Goal: Task Accomplishment & Management: Complete application form

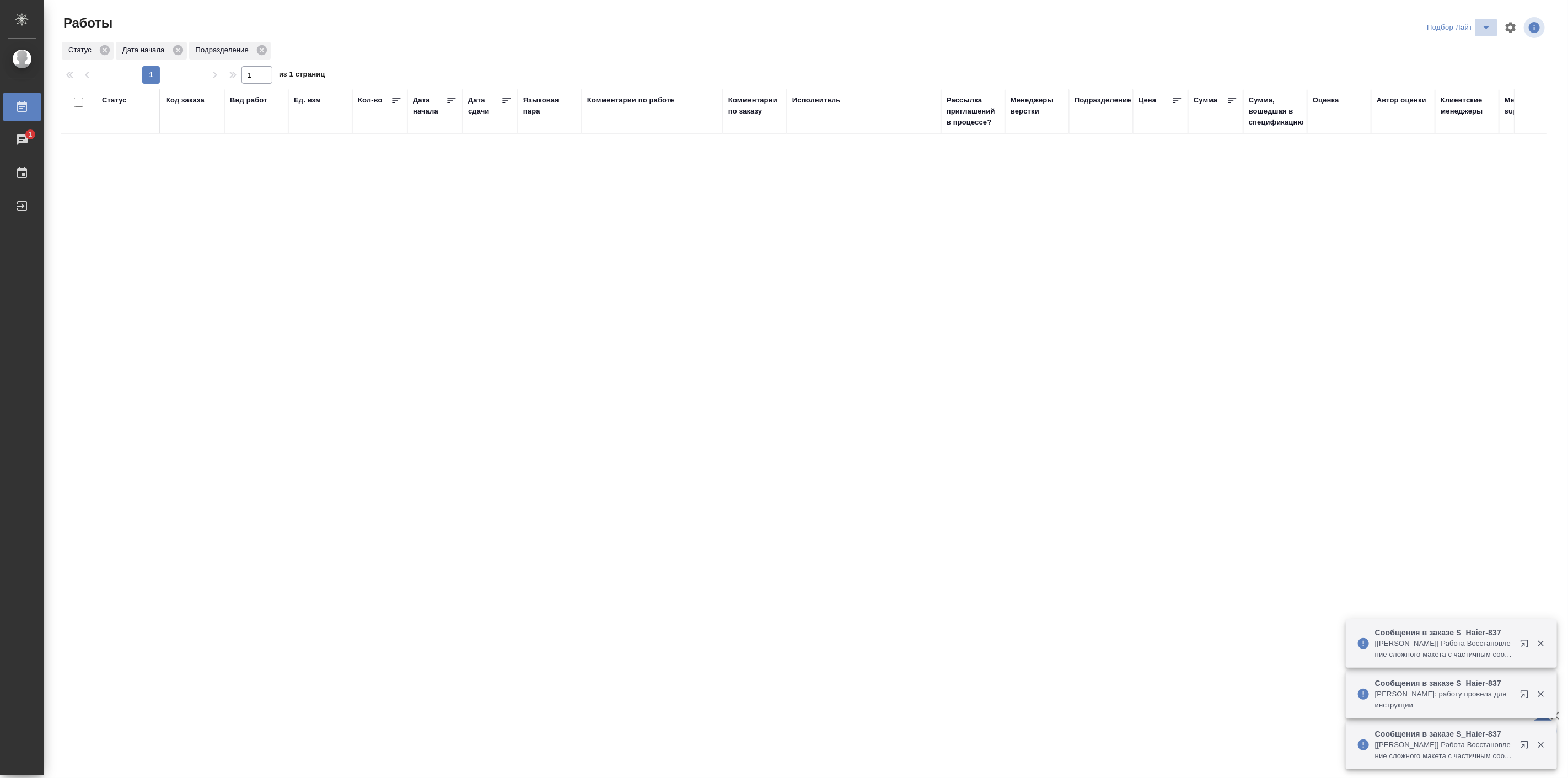
click at [1487, 24] on icon "split button" at bounding box center [1486, 27] width 13 height 13
click at [1446, 84] on li "Мои" at bounding box center [1459, 85] width 75 height 18
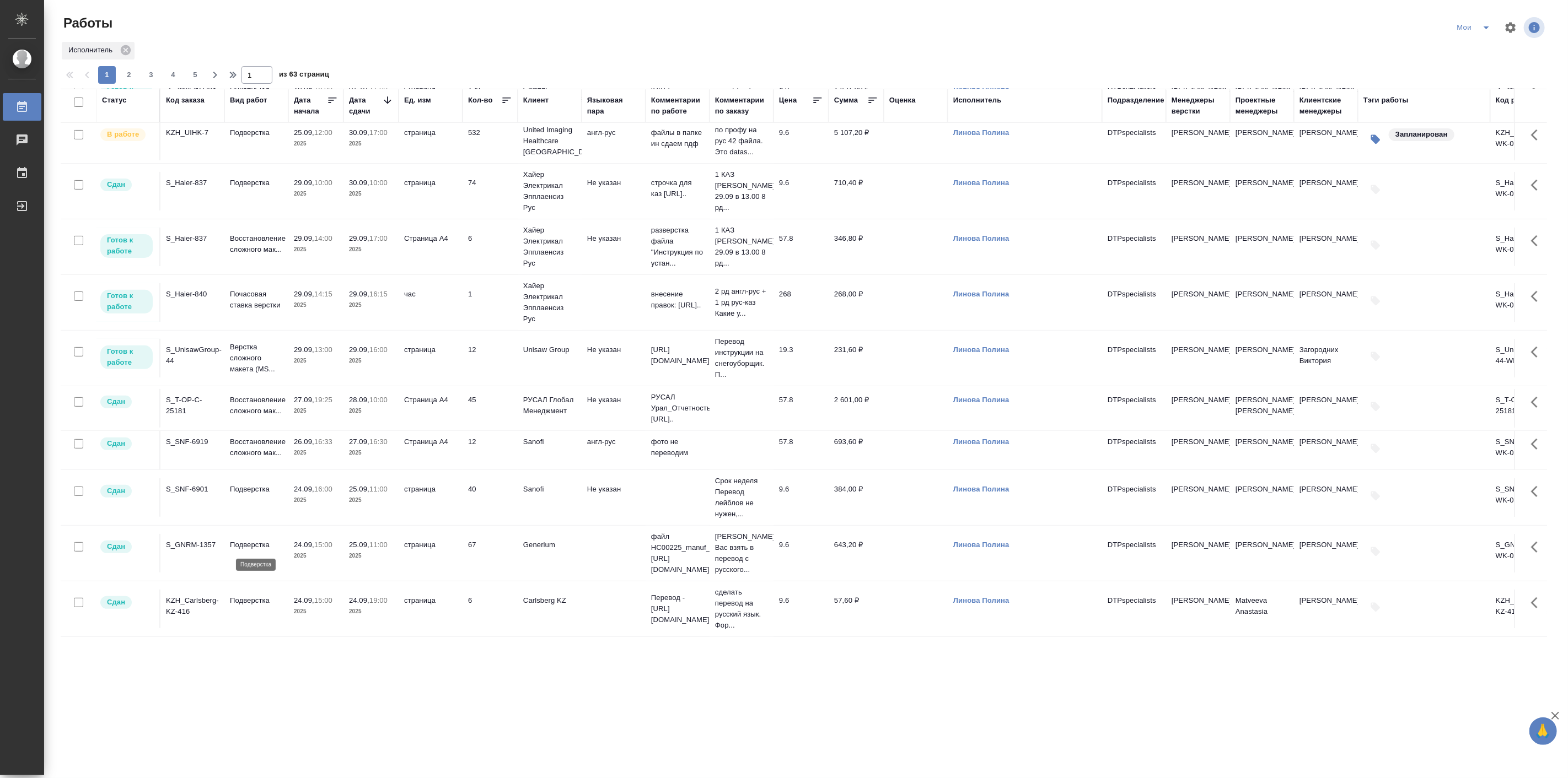
scroll to position [204, 0]
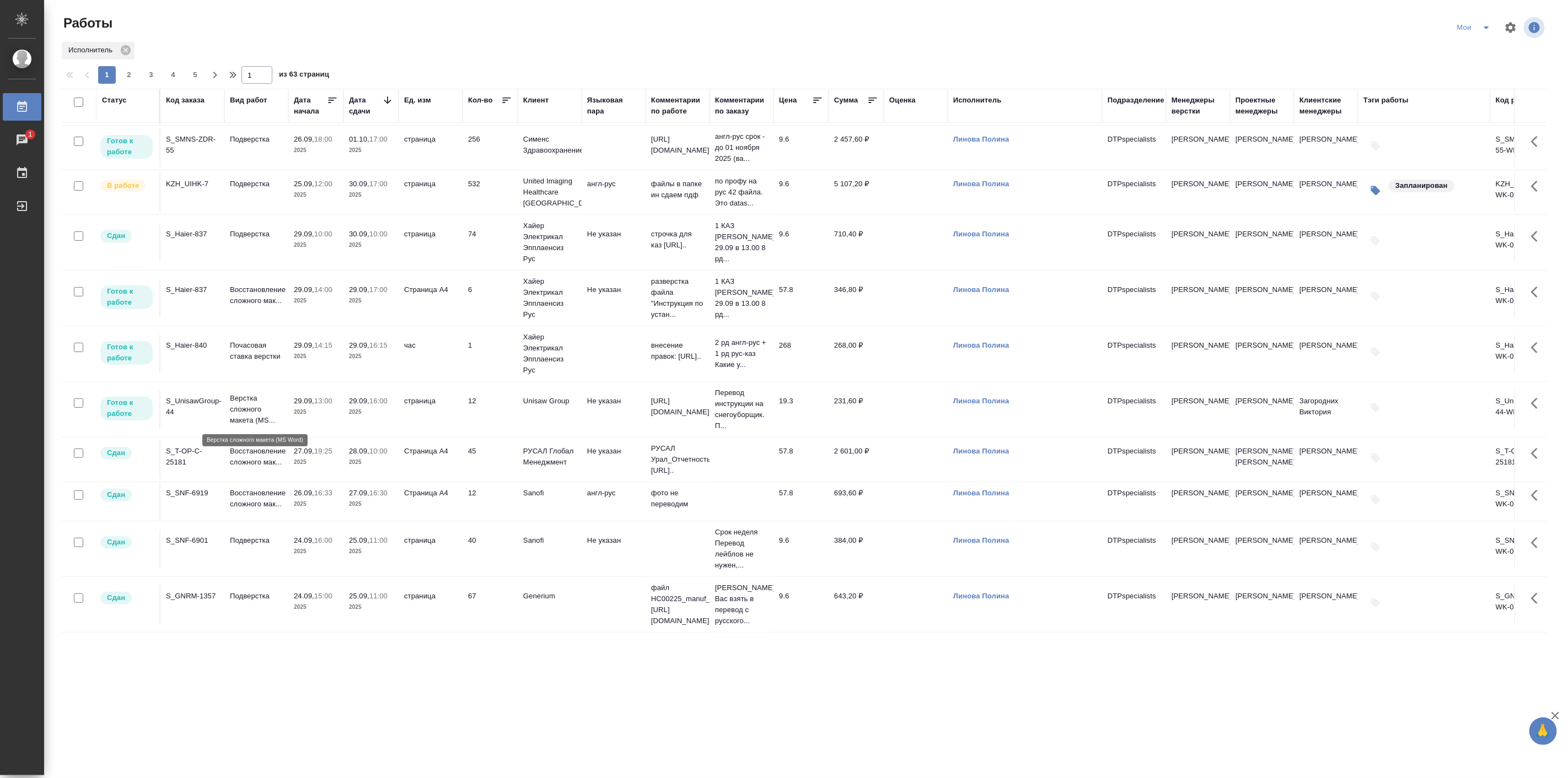
click at [247, 404] on p "Верстка сложного макета (MS..." at bounding box center [256, 409] width 53 height 33
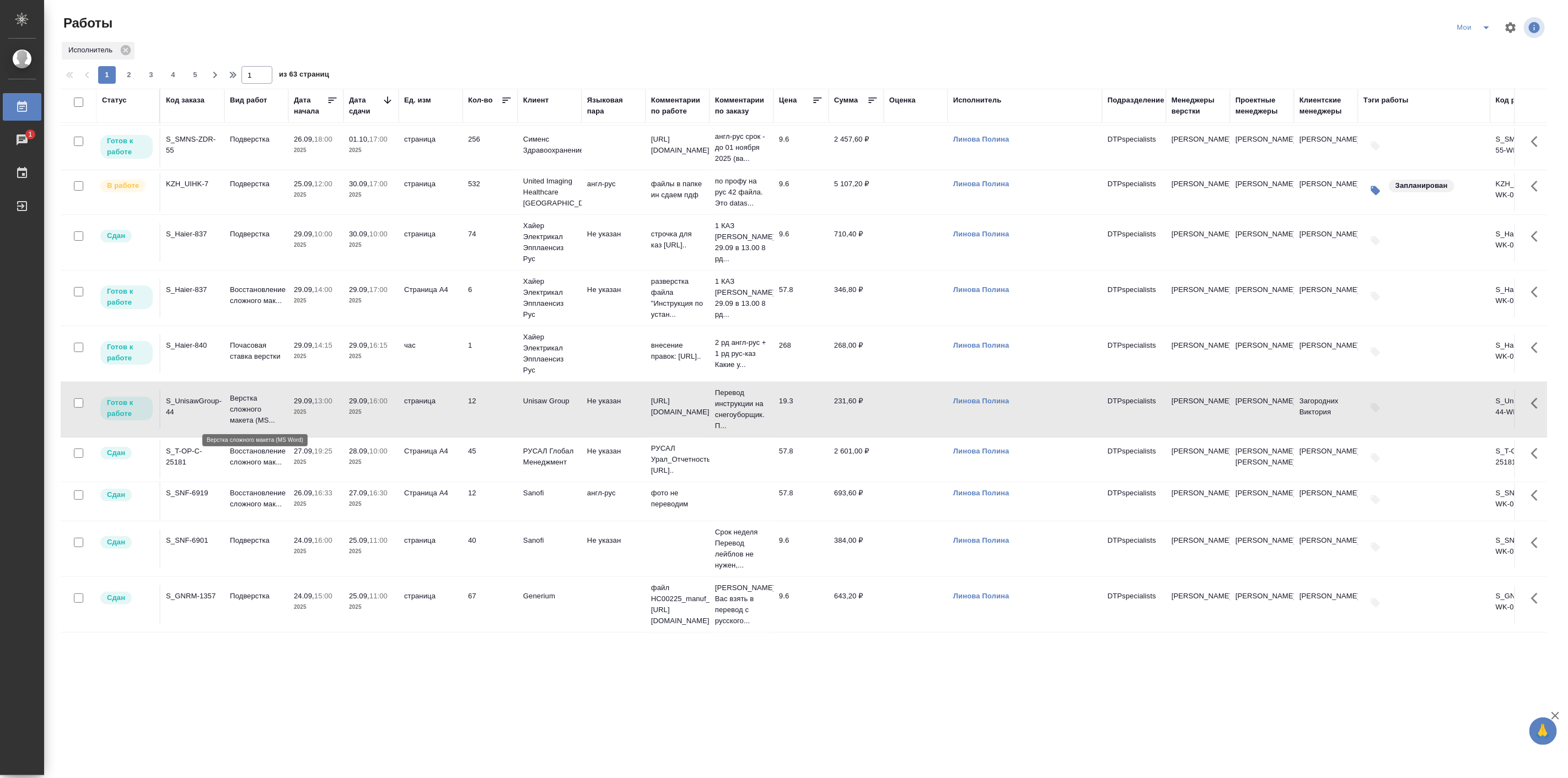
click at [247, 404] on p "Верстка сложного макета (MS..." at bounding box center [256, 409] width 53 height 33
click at [263, 346] on p "Почасовая ставка верстки" at bounding box center [256, 351] width 53 height 22
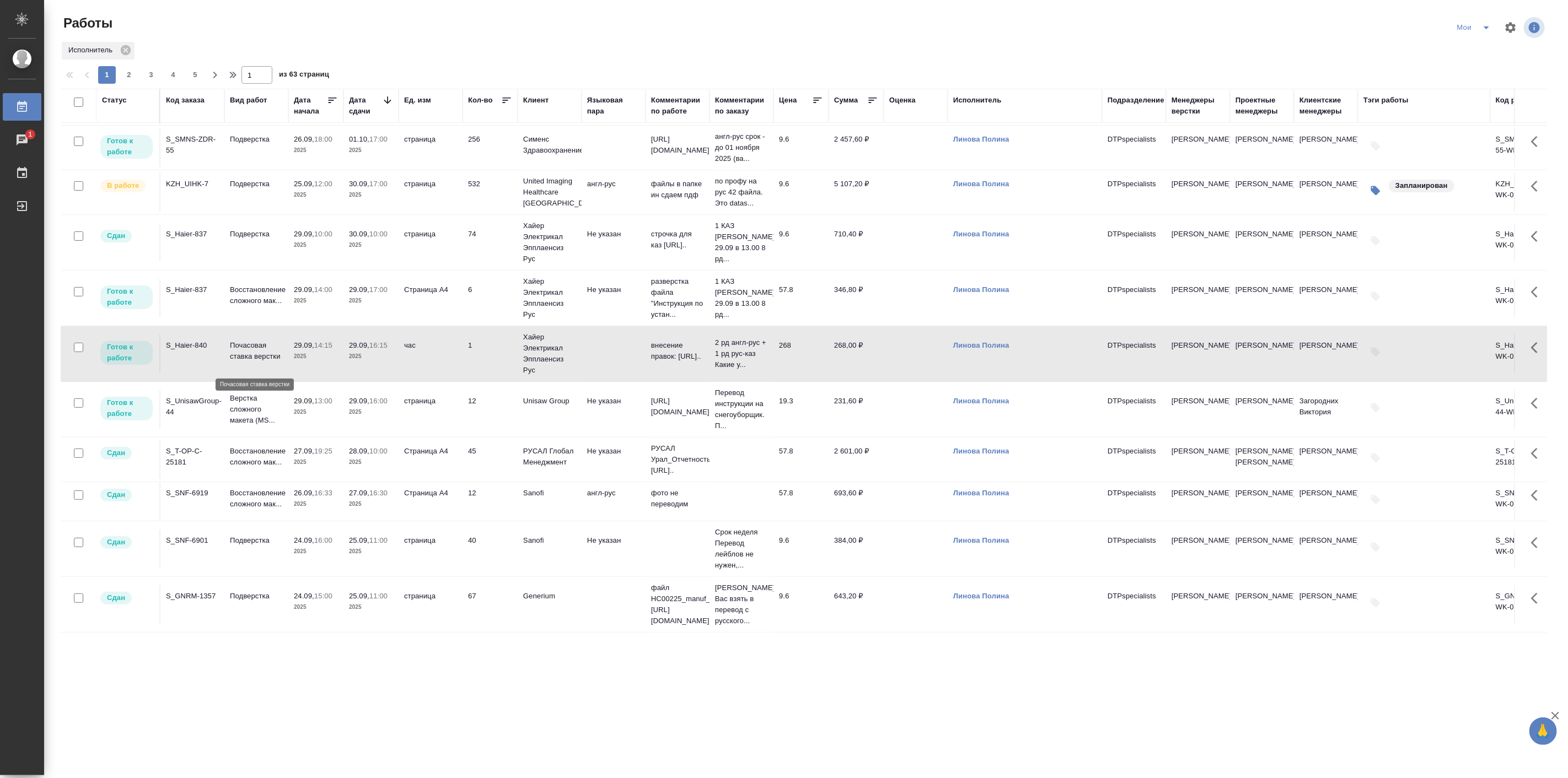
click at [263, 346] on p "Почасовая ставка верстки" at bounding box center [256, 351] width 53 height 22
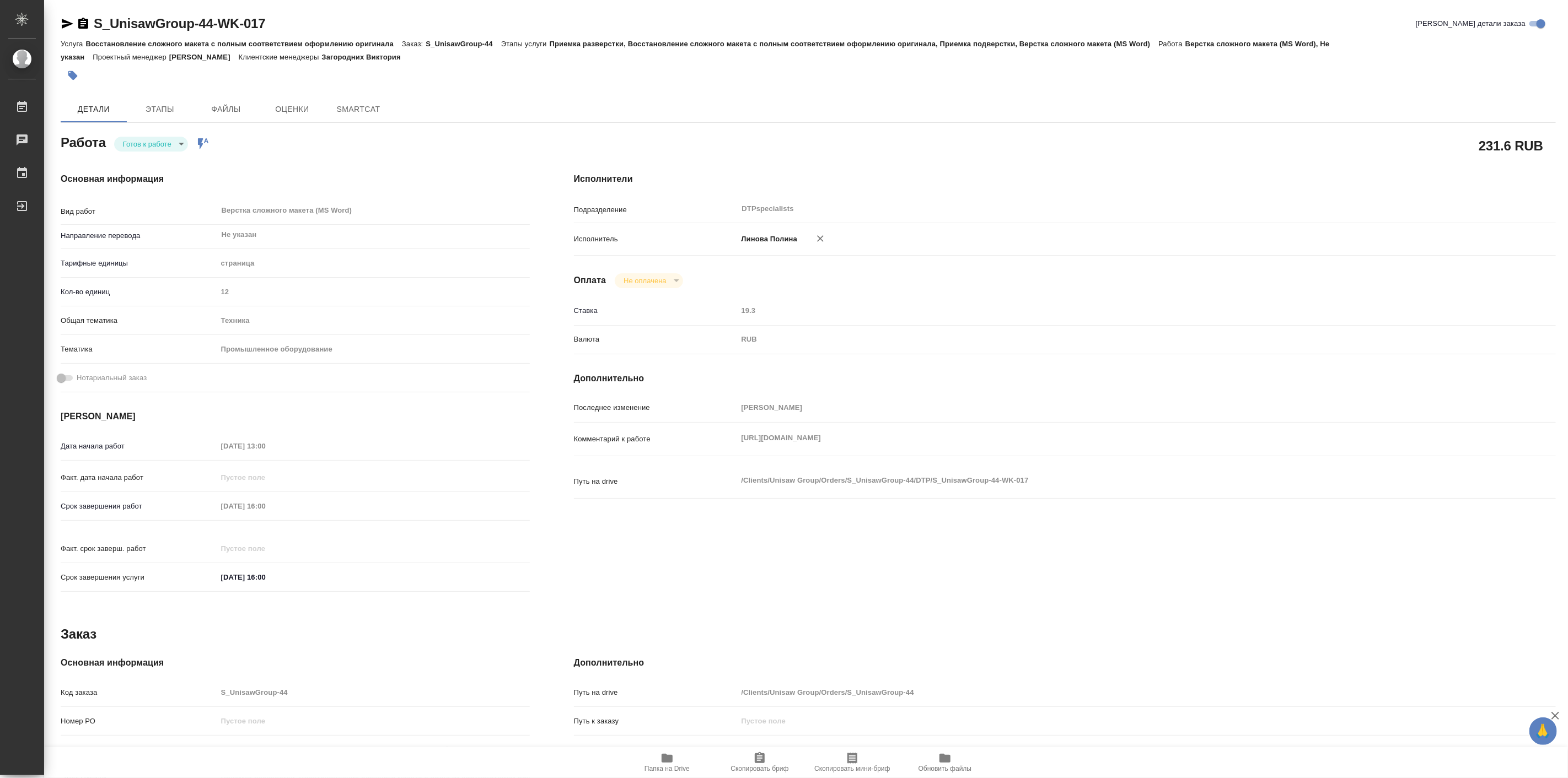
type textarea "x"
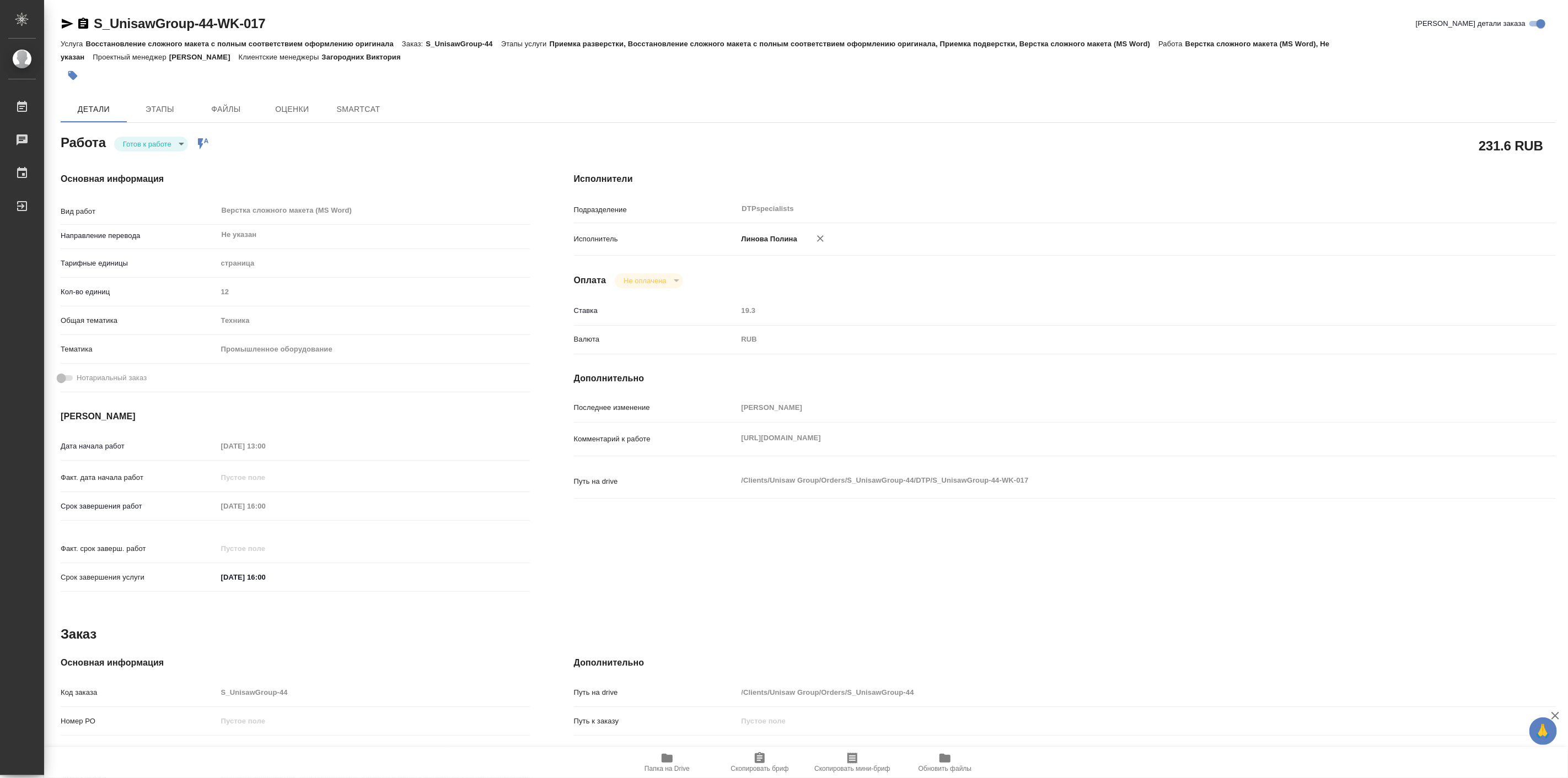
type textarea "x"
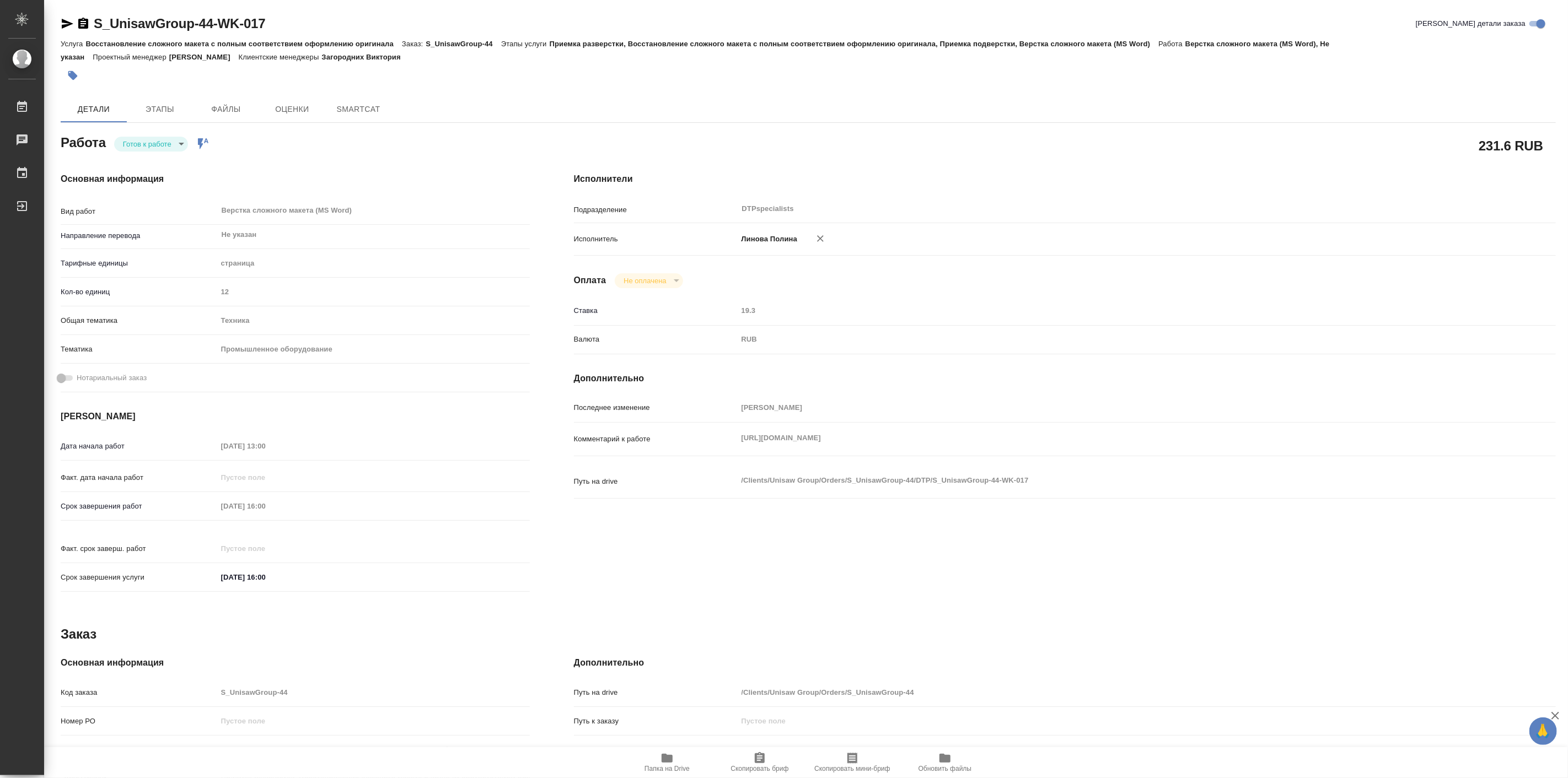
type textarea "x"
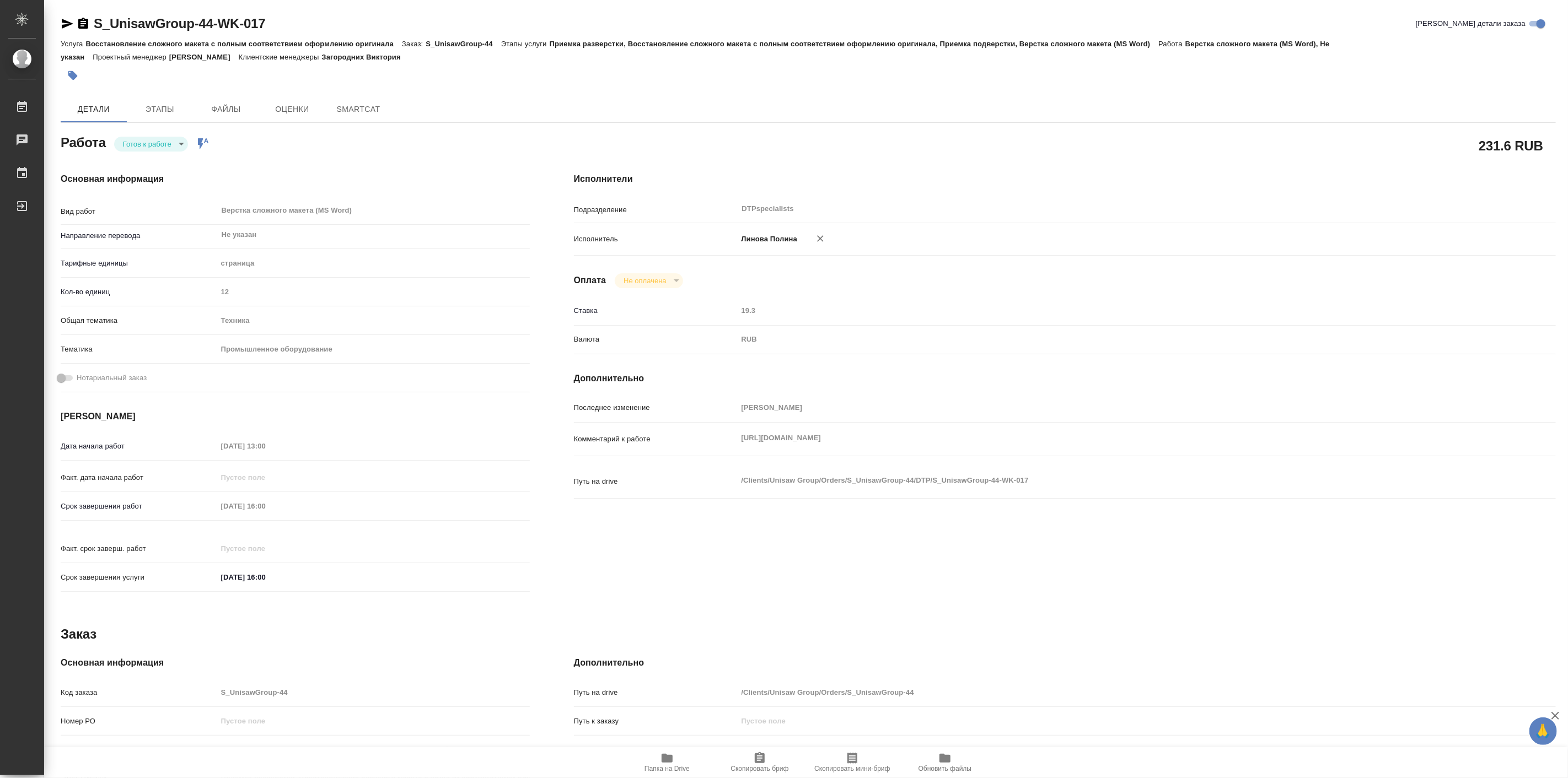
type textarea "x"
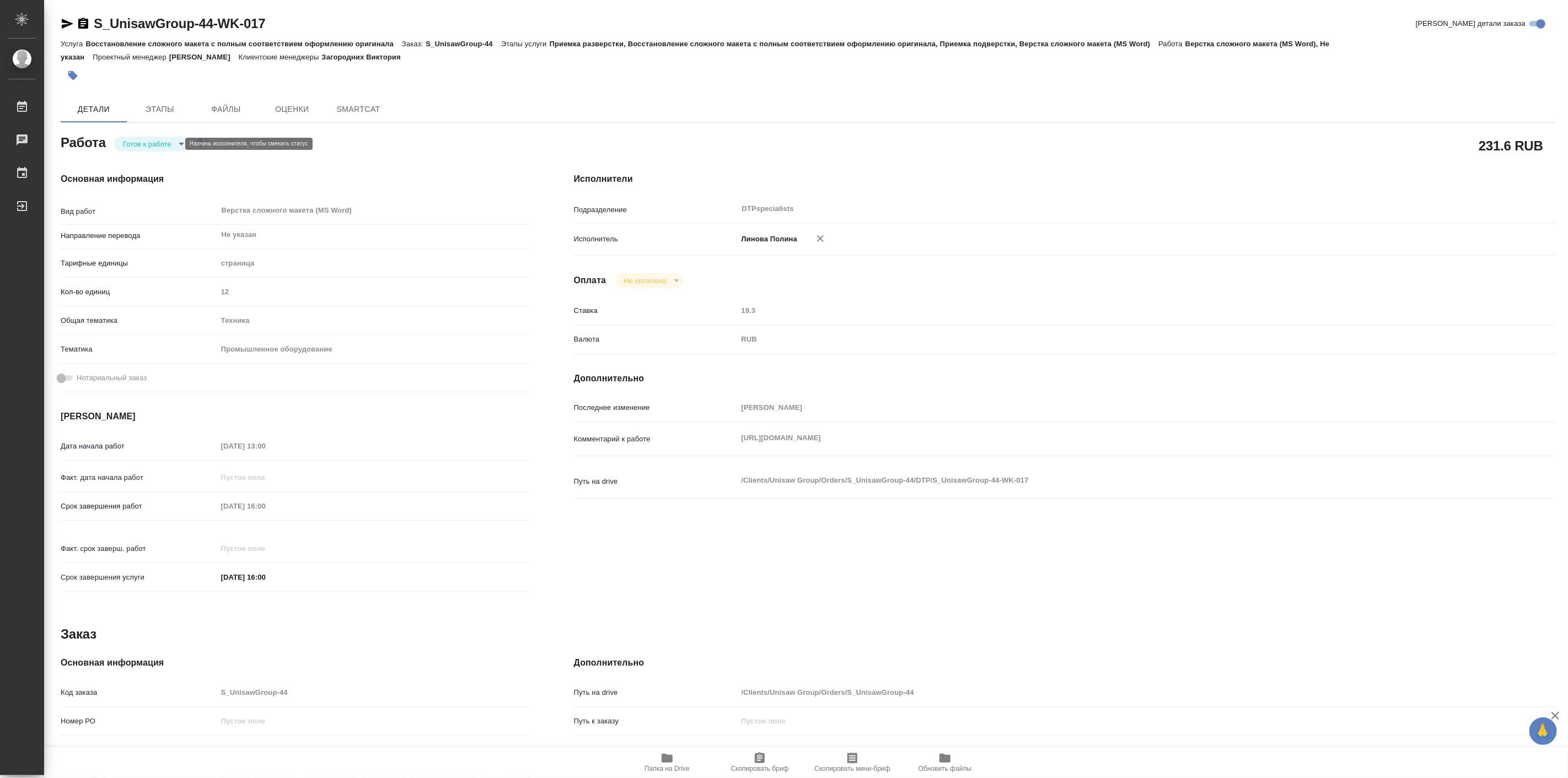
click at [148, 144] on body "🙏 .cls-1 fill:#fff; AWATERA Linova Polina Работы Чаты График Выйти S_UnisawGrou…" at bounding box center [784, 389] width 1568 height 778
type textarea "x"
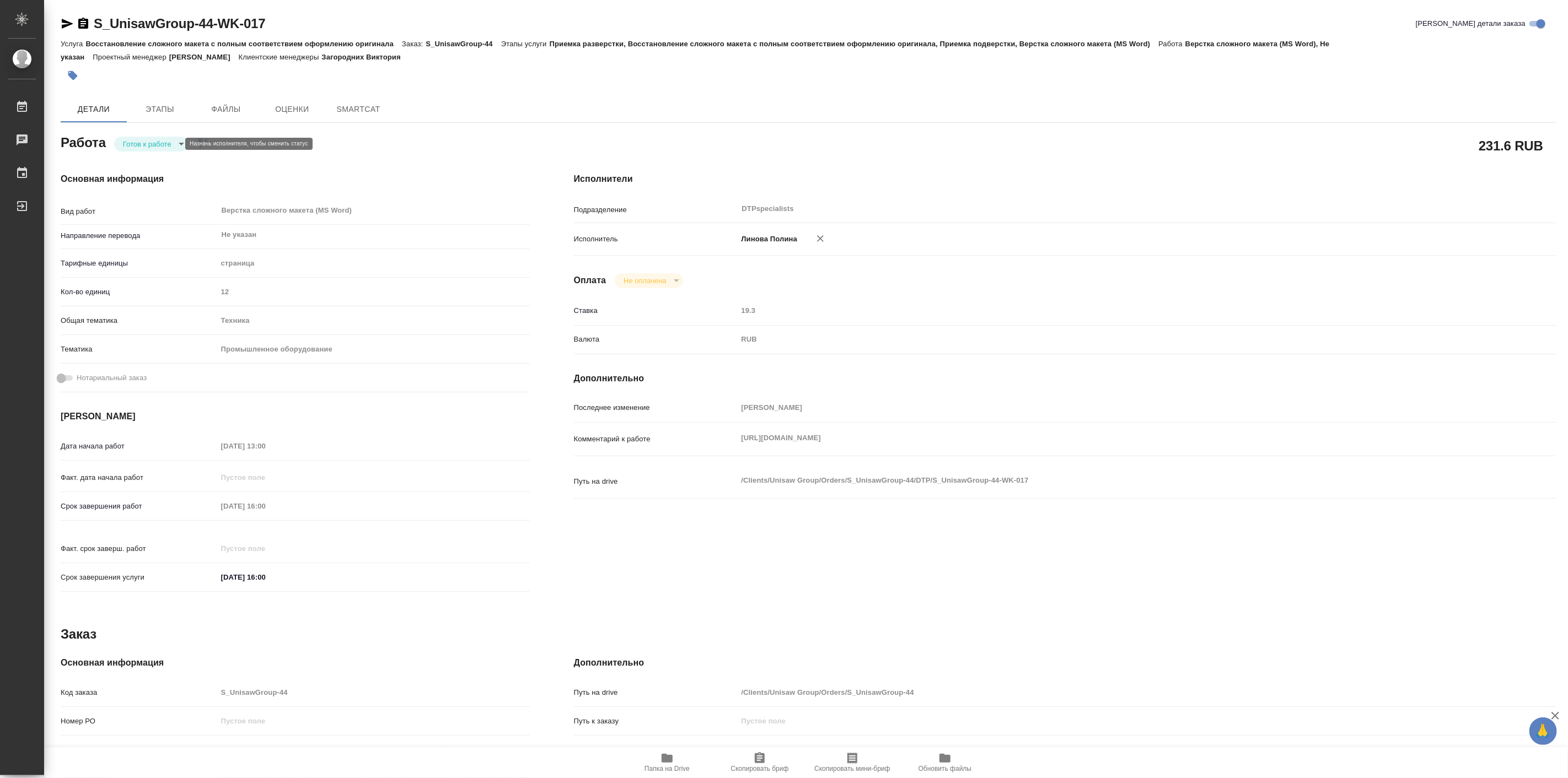
type textarea "x"
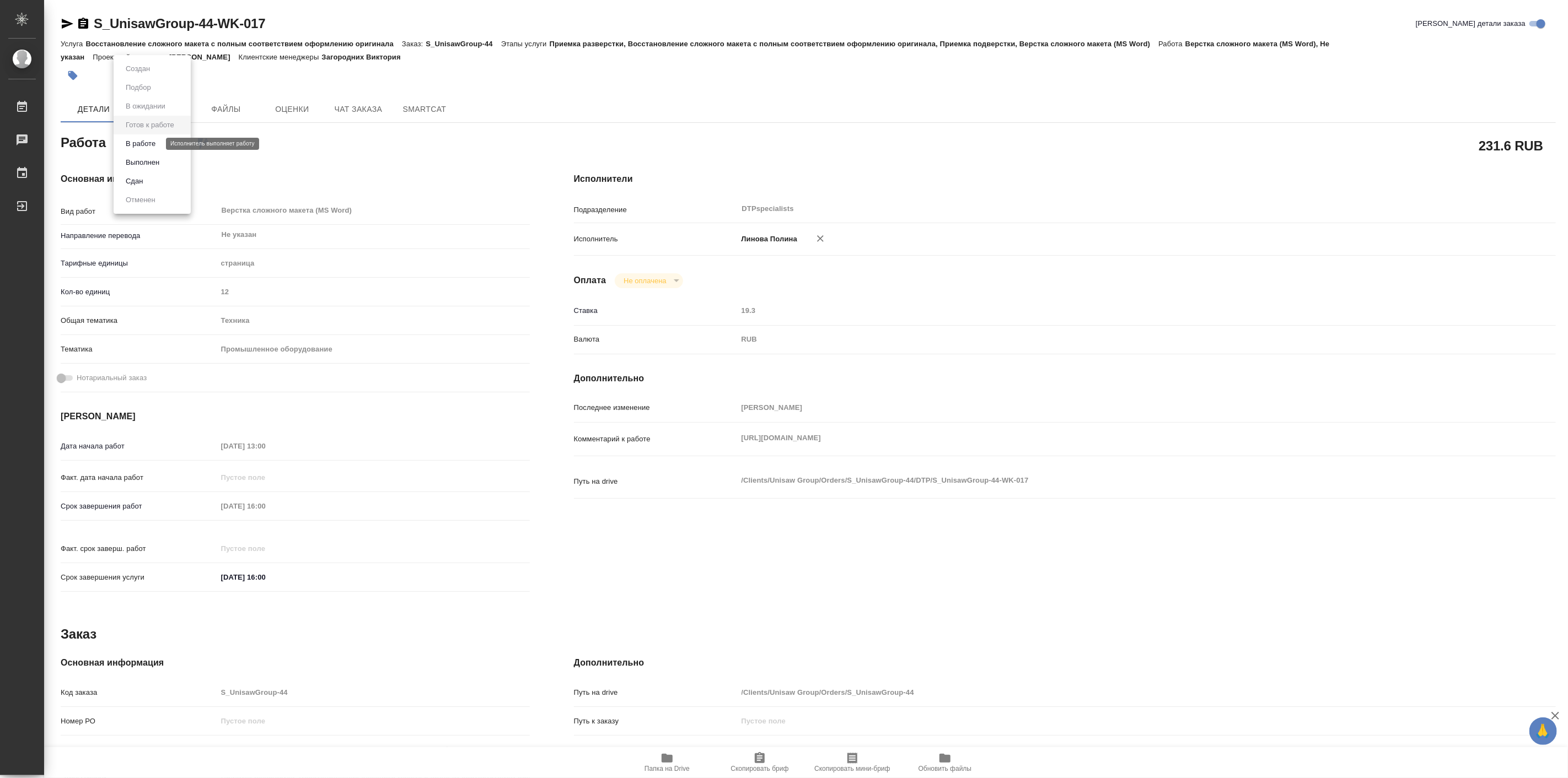
type textarea "x"
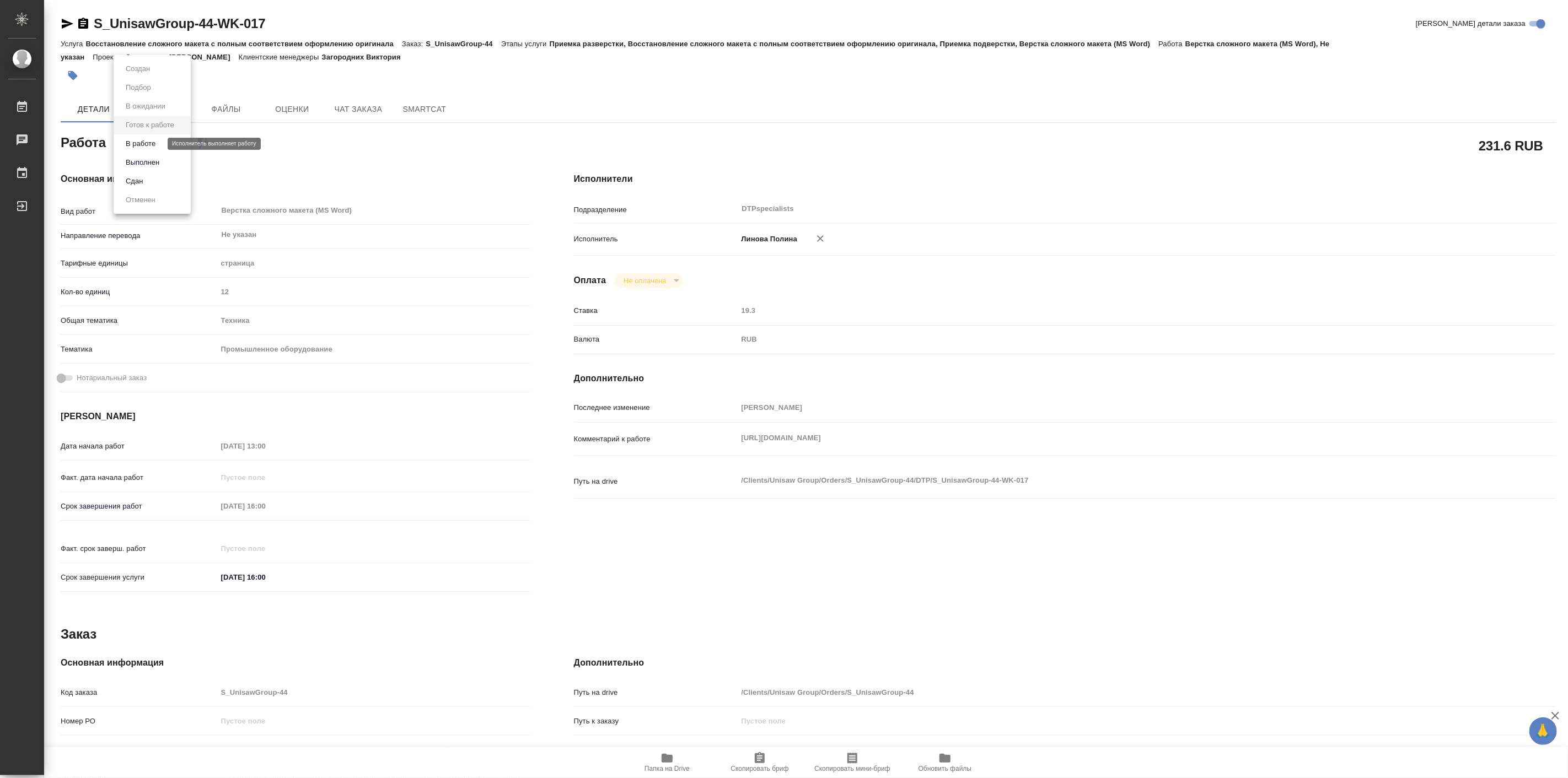
type textarea "x"
click at [152, 147] on button "В работе" at bounding box center [140, 144] width 37 height 12
type textarea "x"
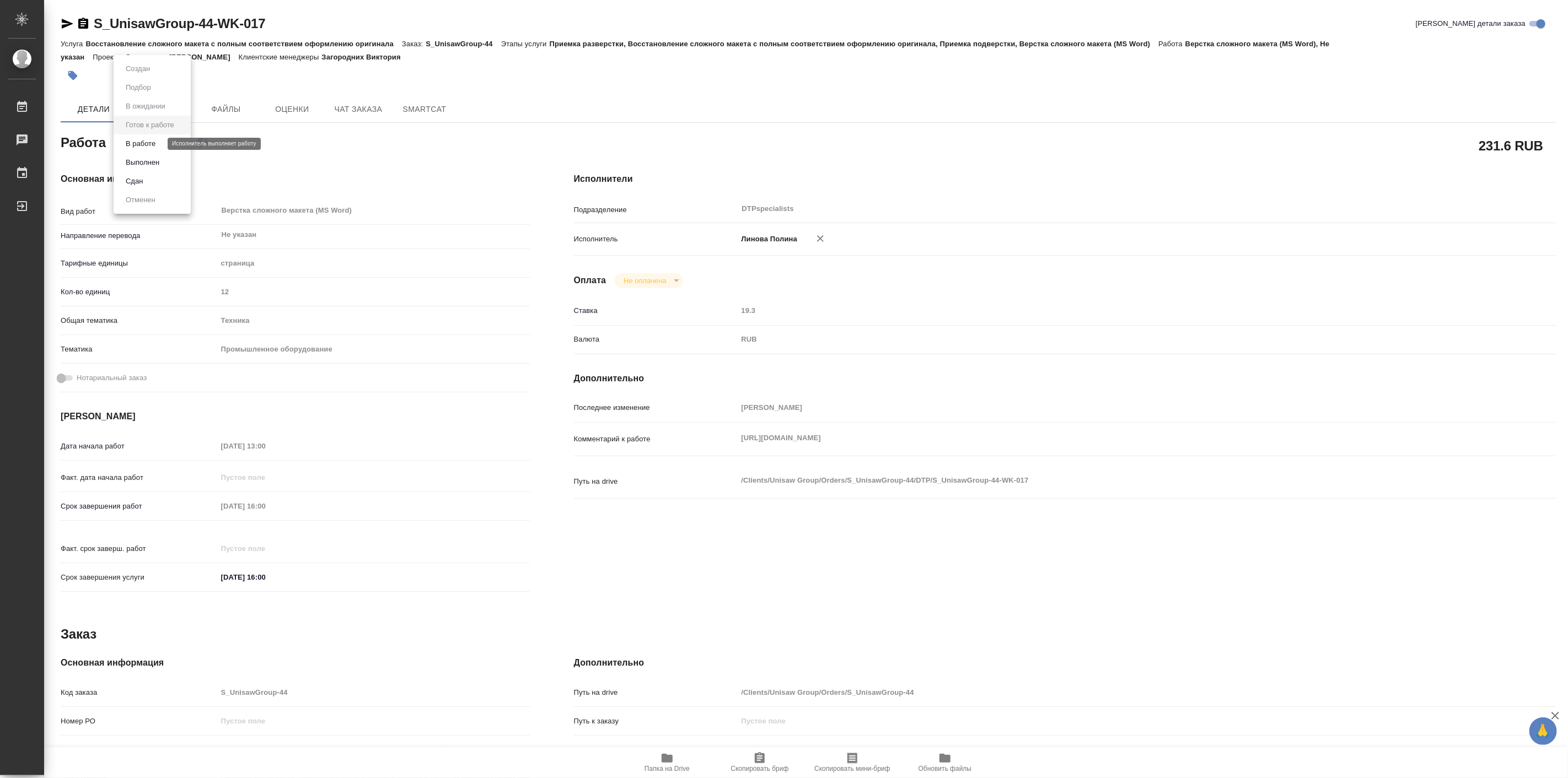
type textarea "x"
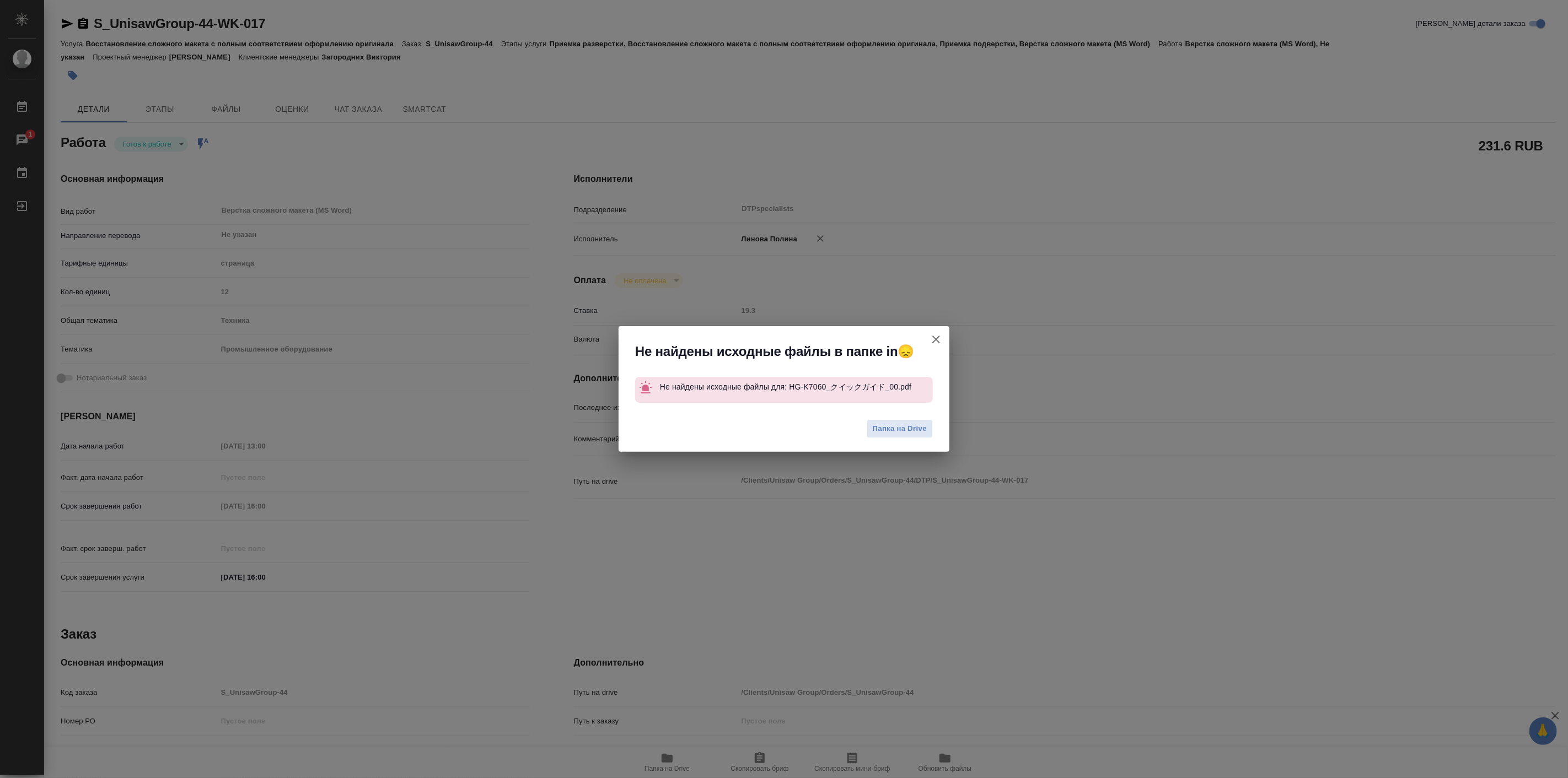
type textarea "x"
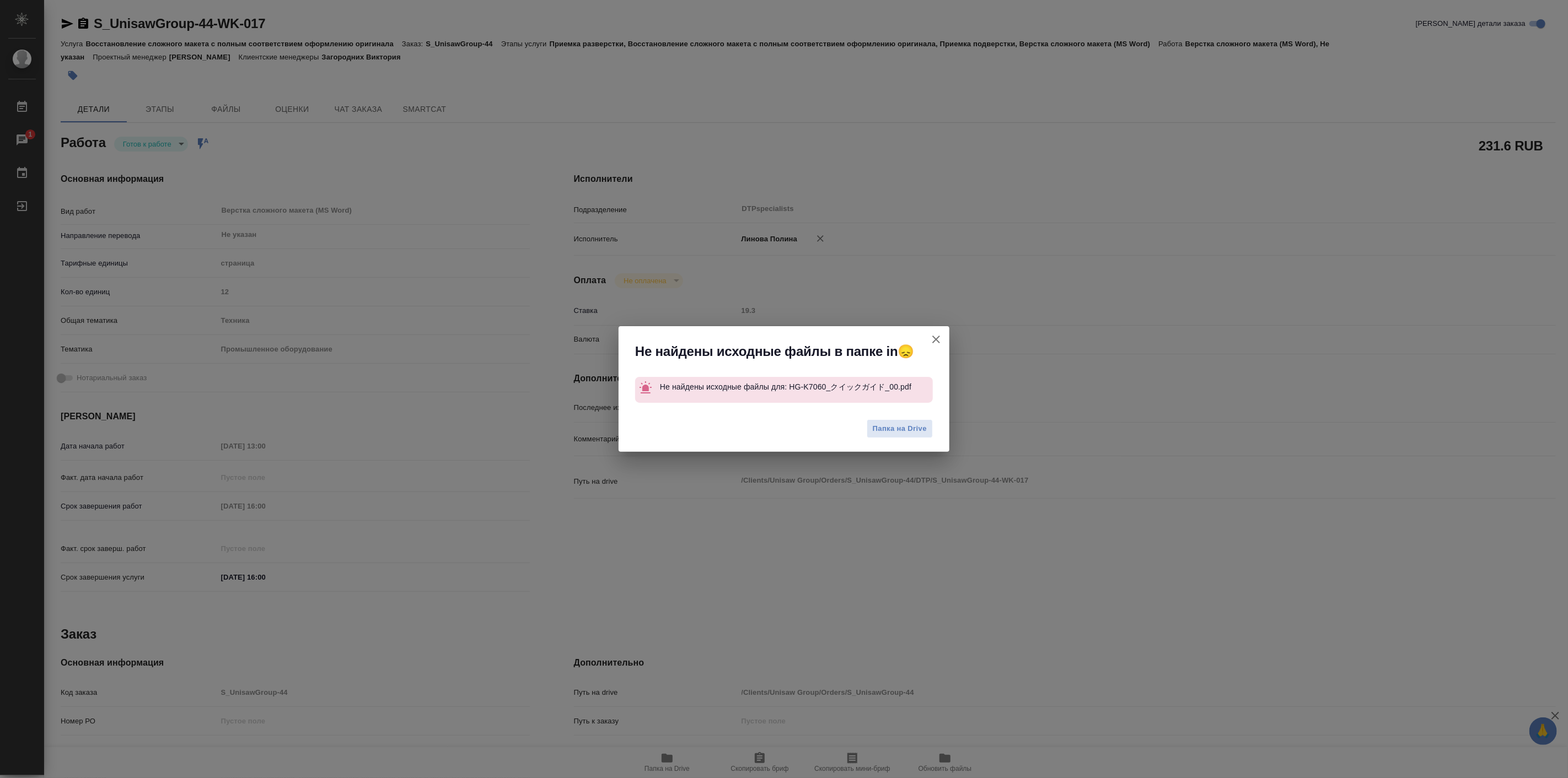
type textarea "x"
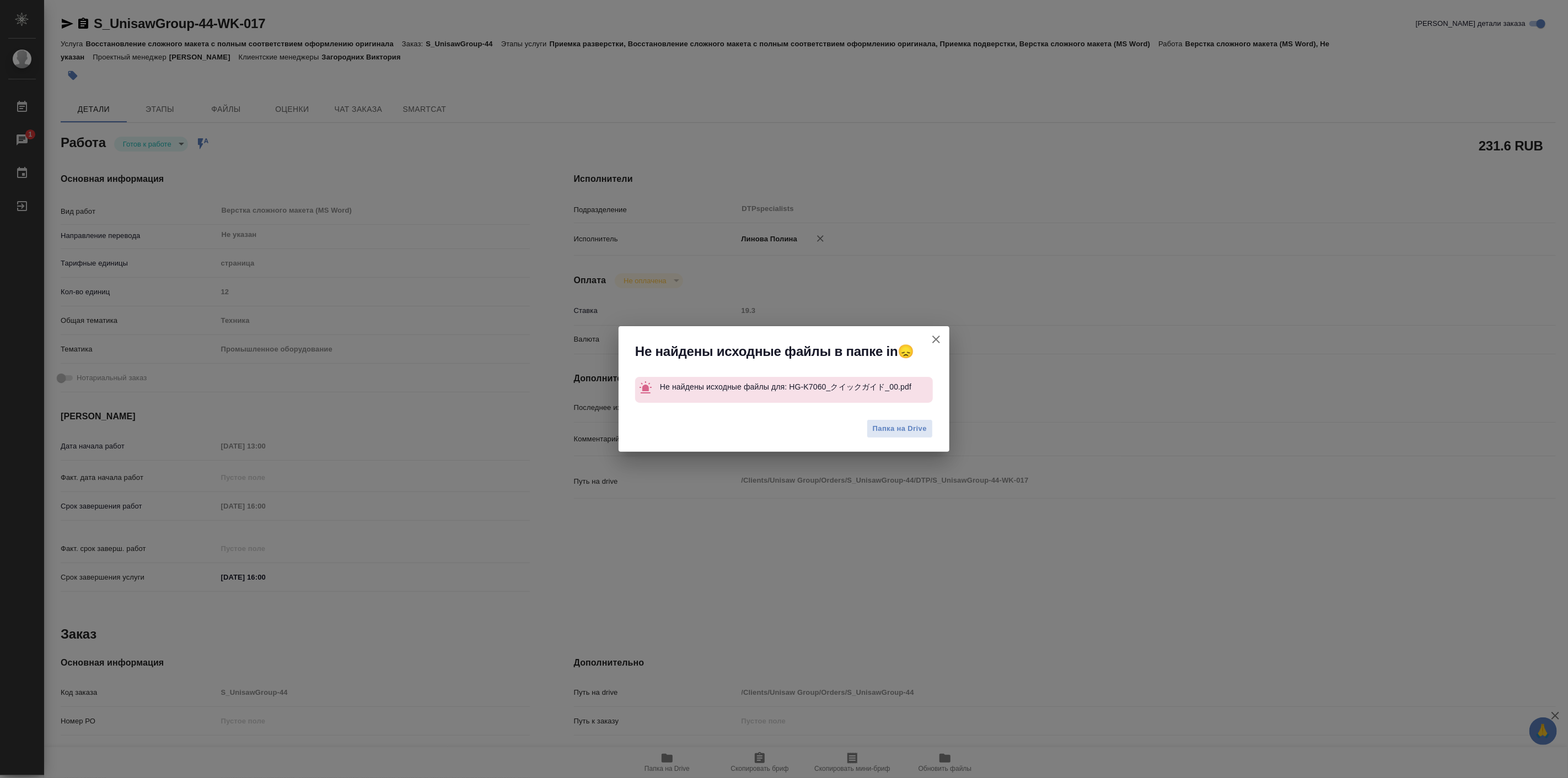
type textarea "x"
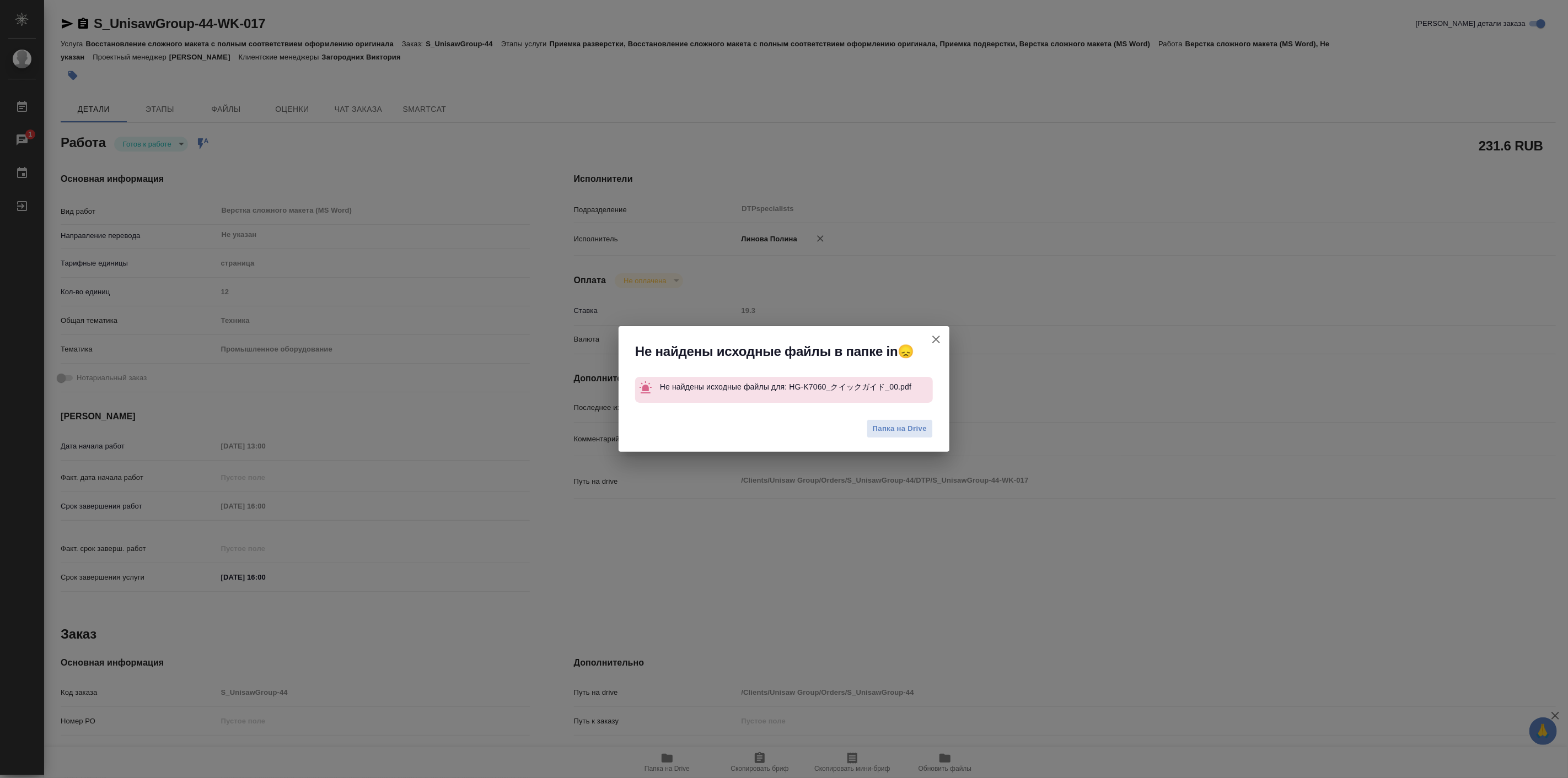
click at [936, 338] on icon "button" at bounding box center [936, 340] width 8 height 8
type textarea "x"
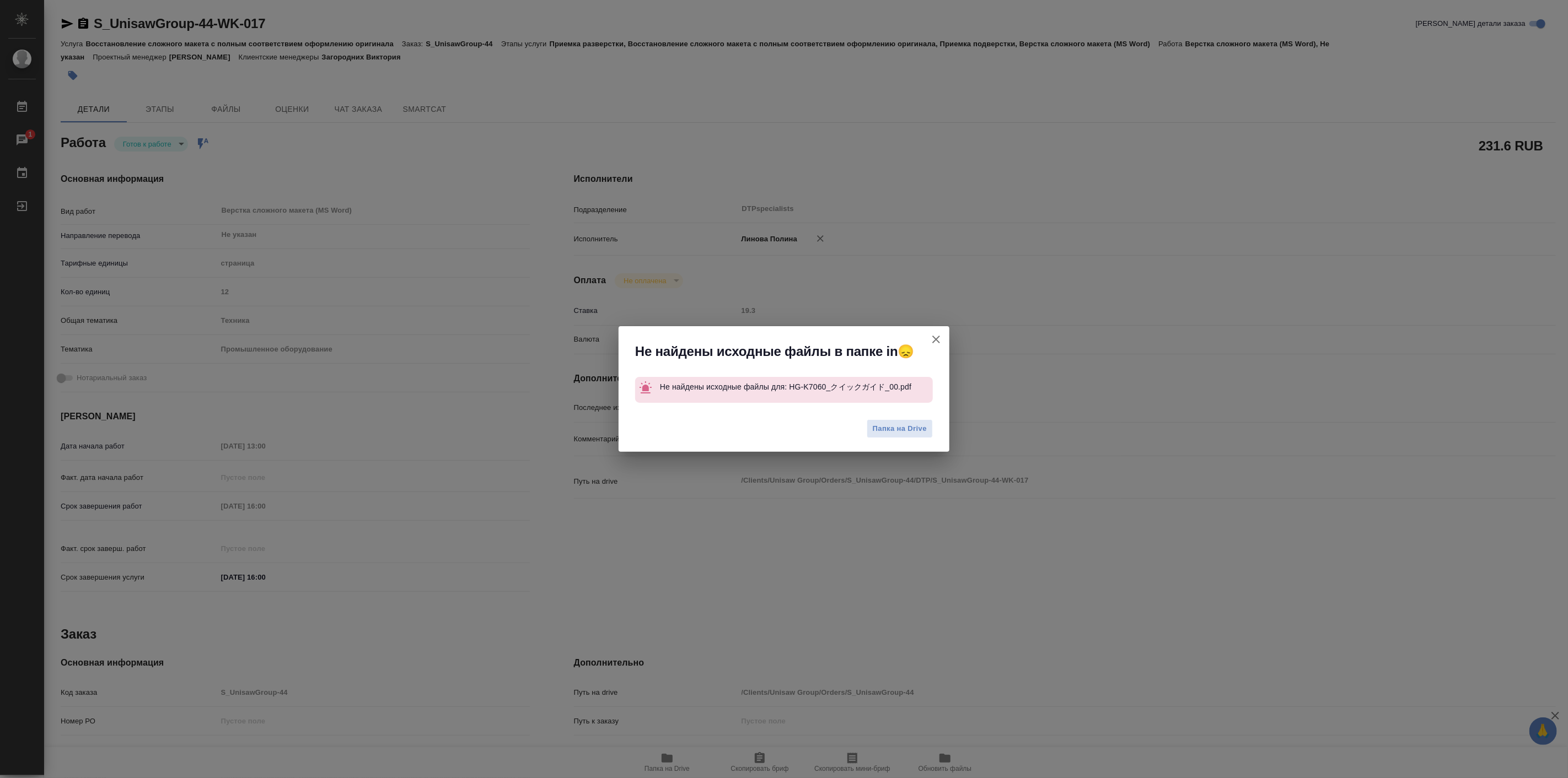
type textarea "x"
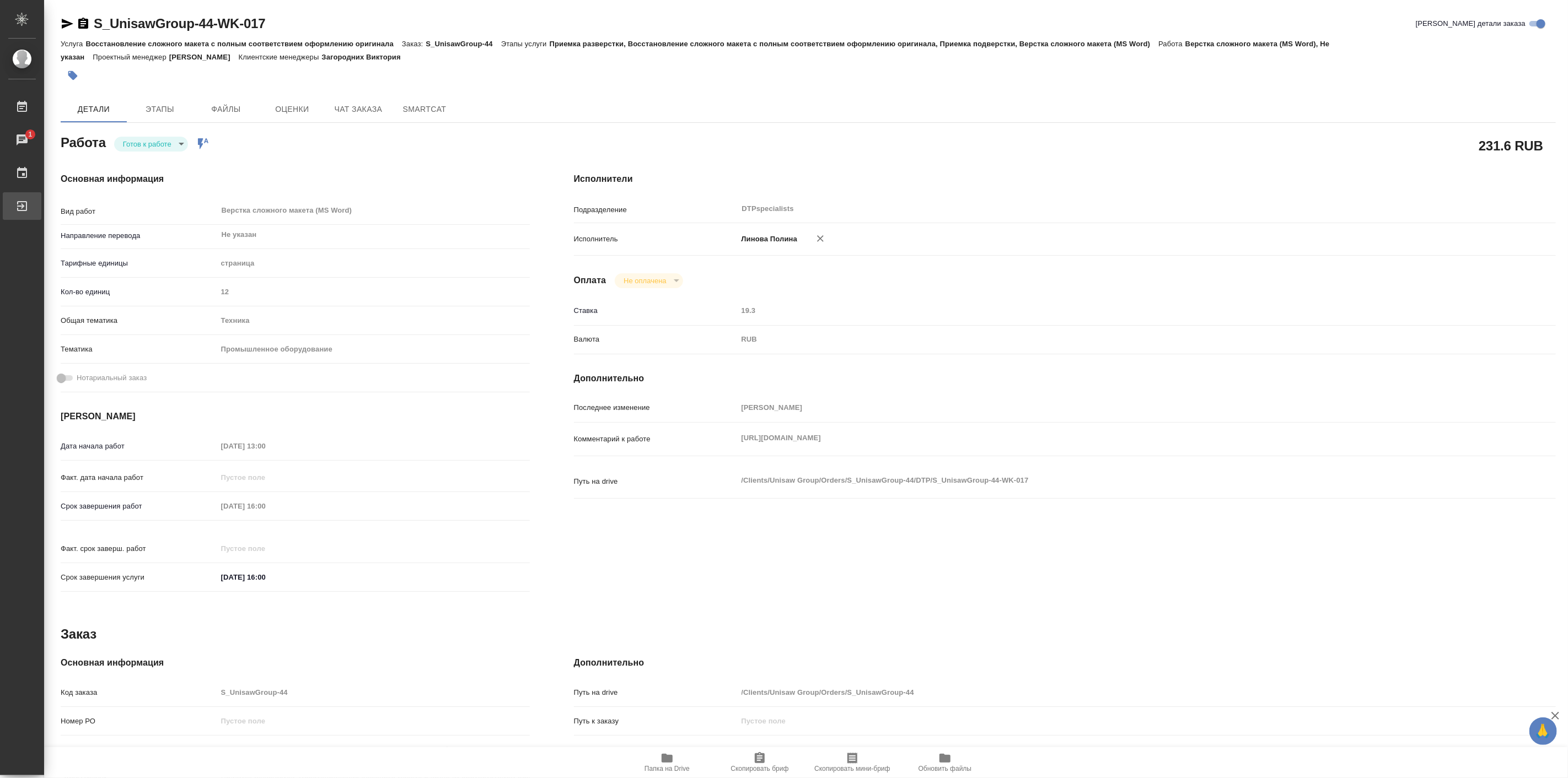
type textarea "x"
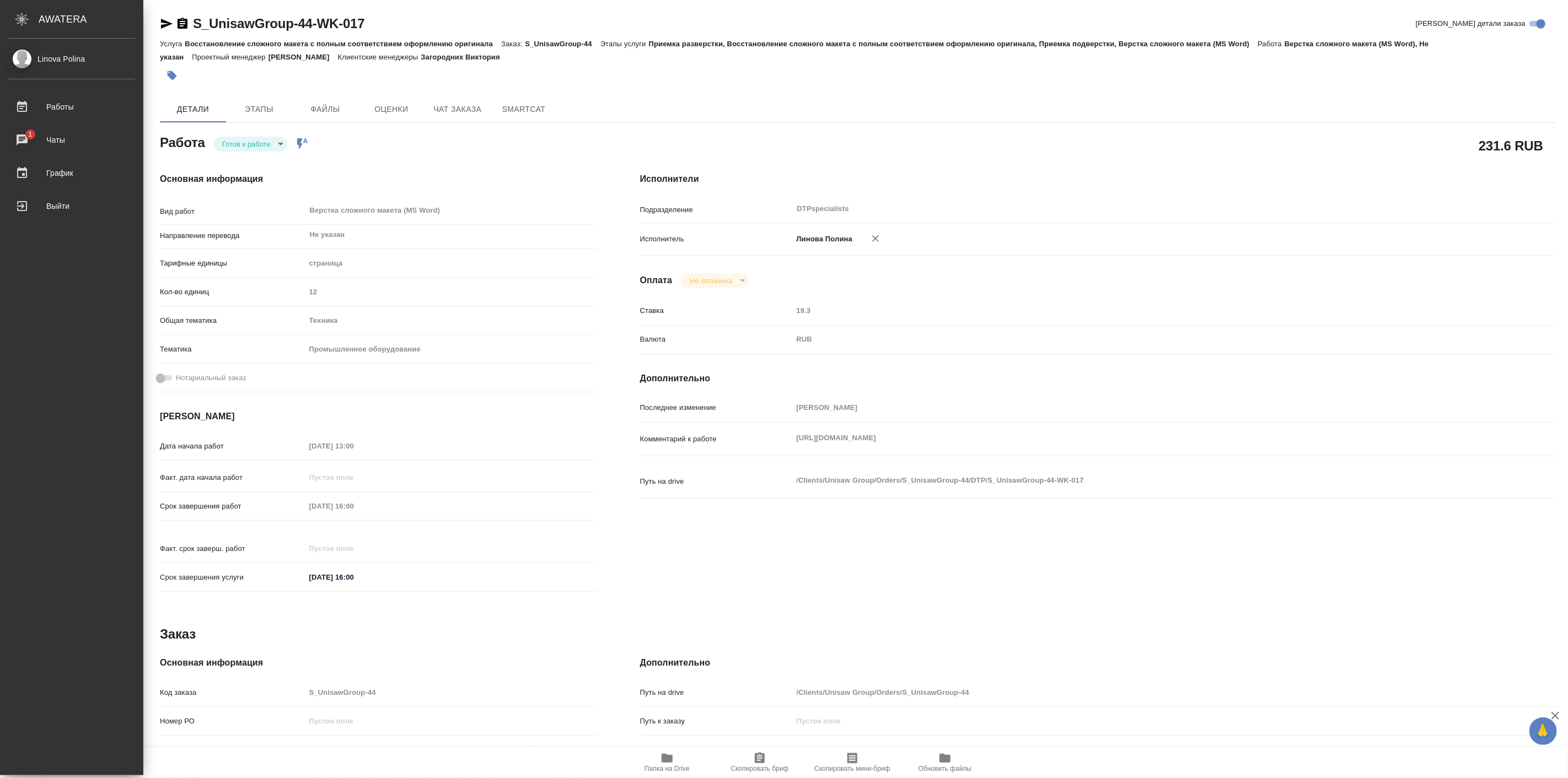
type textarea "x"
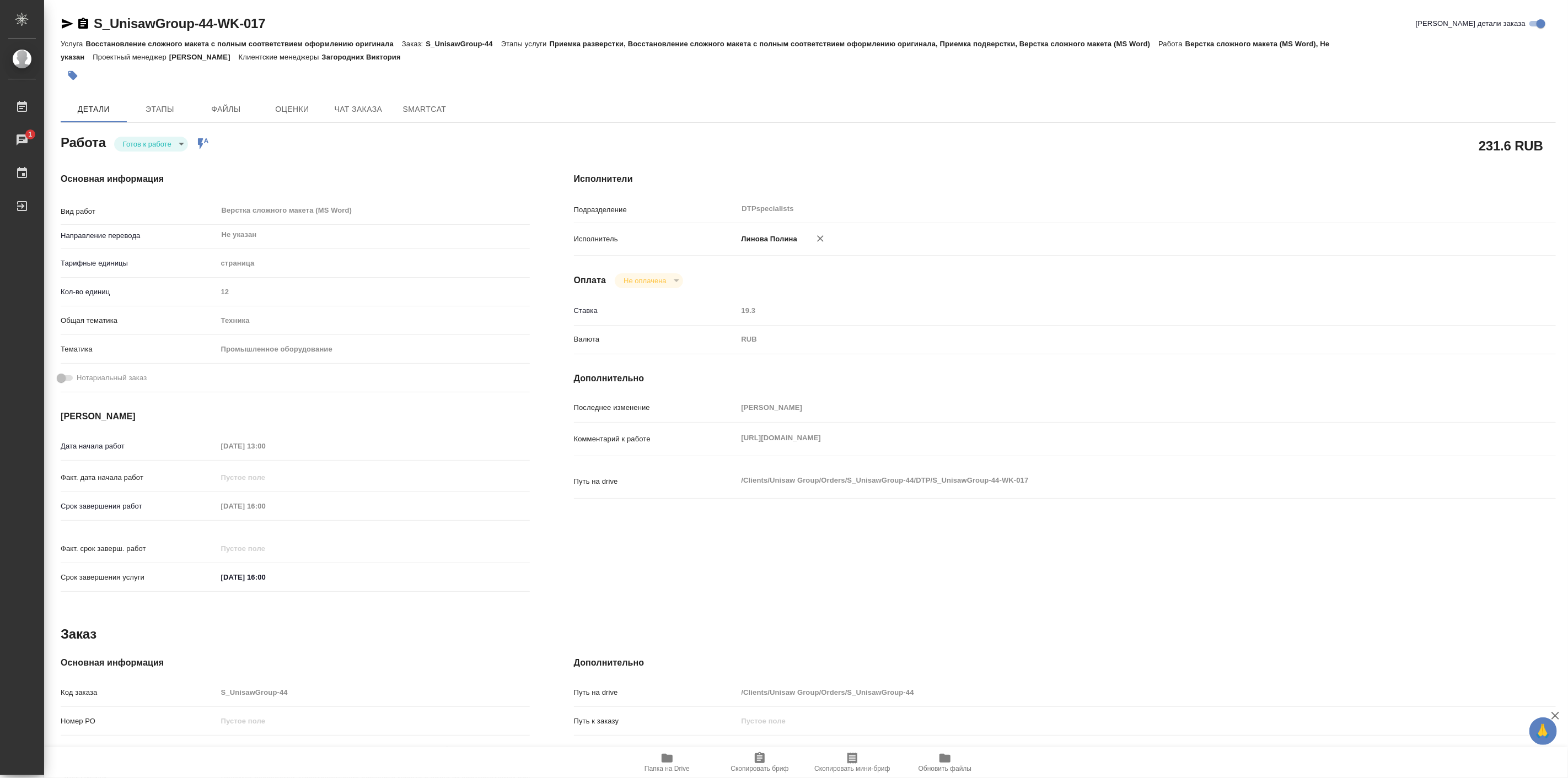
click at [918, 169] on div "Исполнители Подразделение DTPspecialists ​ Исполнитель Линова Полина Оплата Не …" at bounding box center [1064, 386] width 1026 height 471
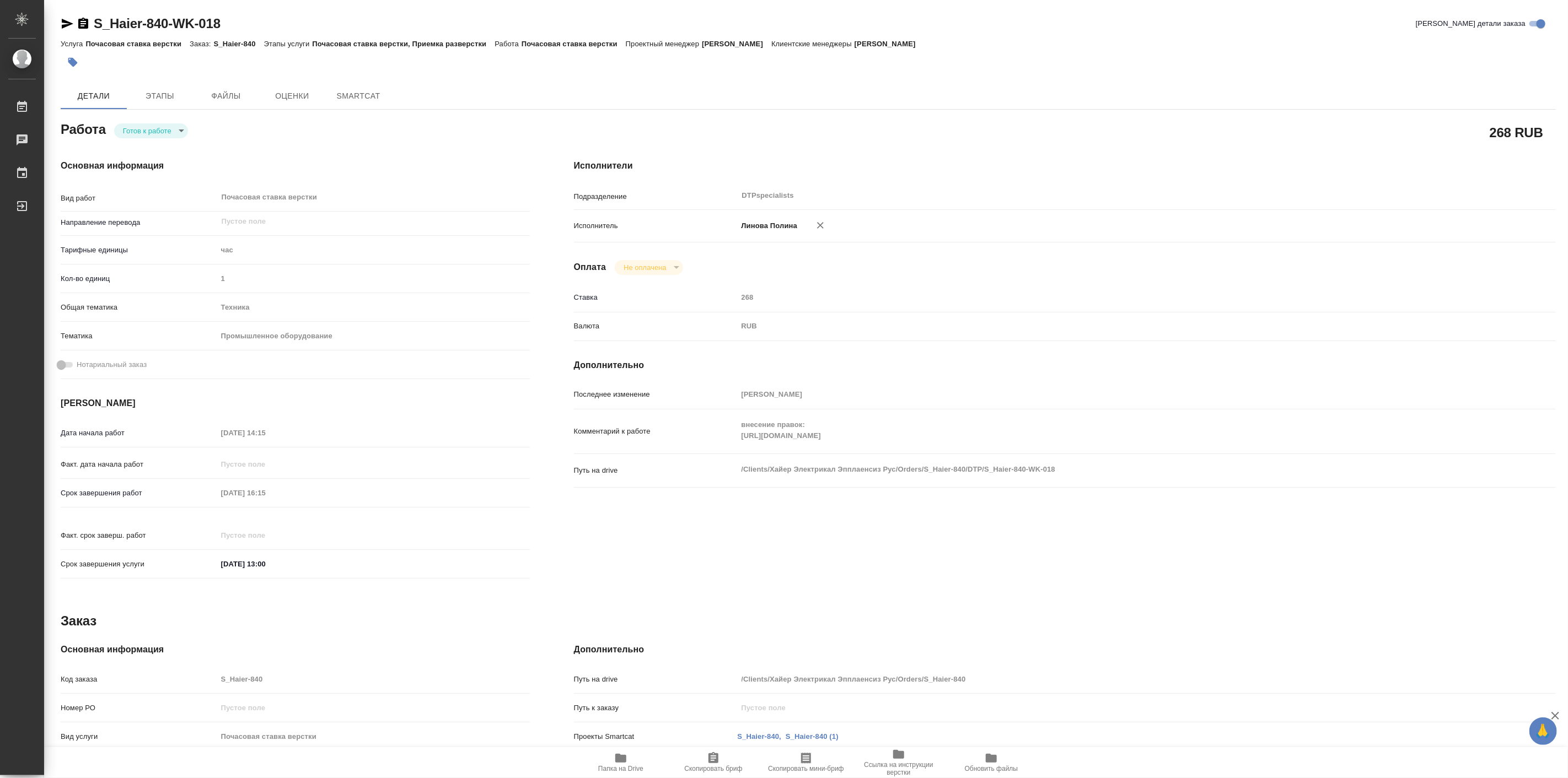
type textarea "x"
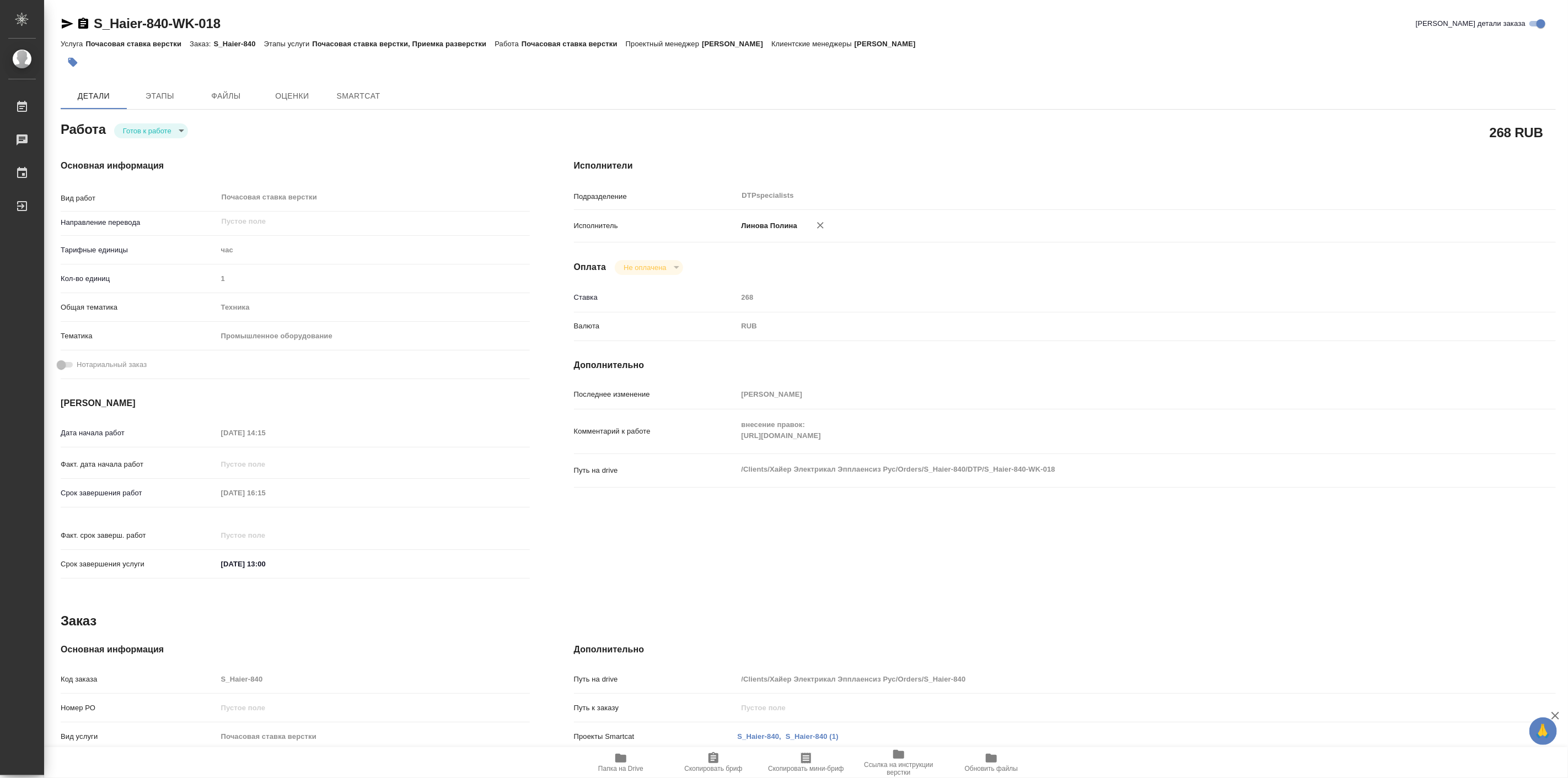
type textarea "x"
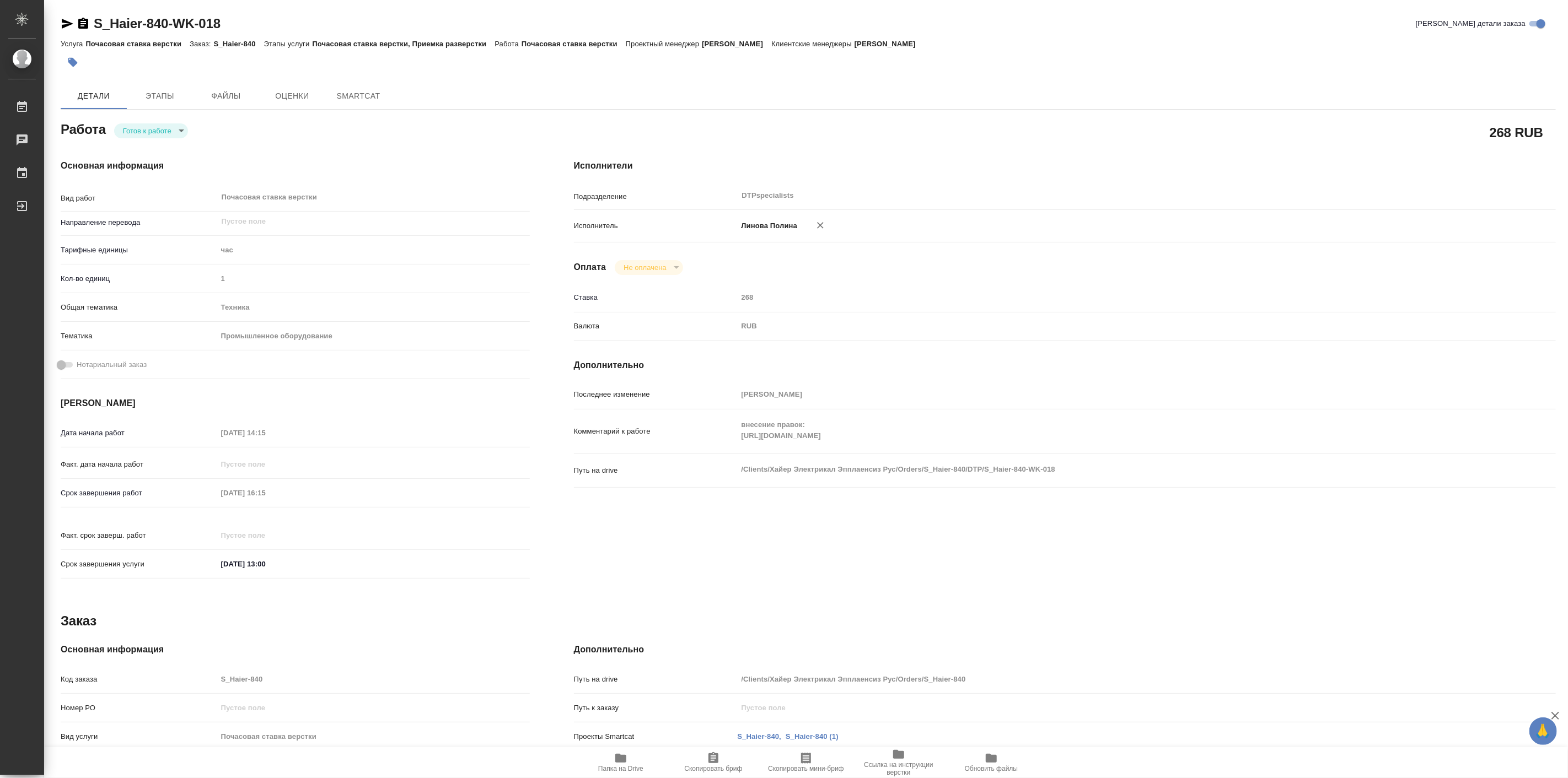
type textarea "x"
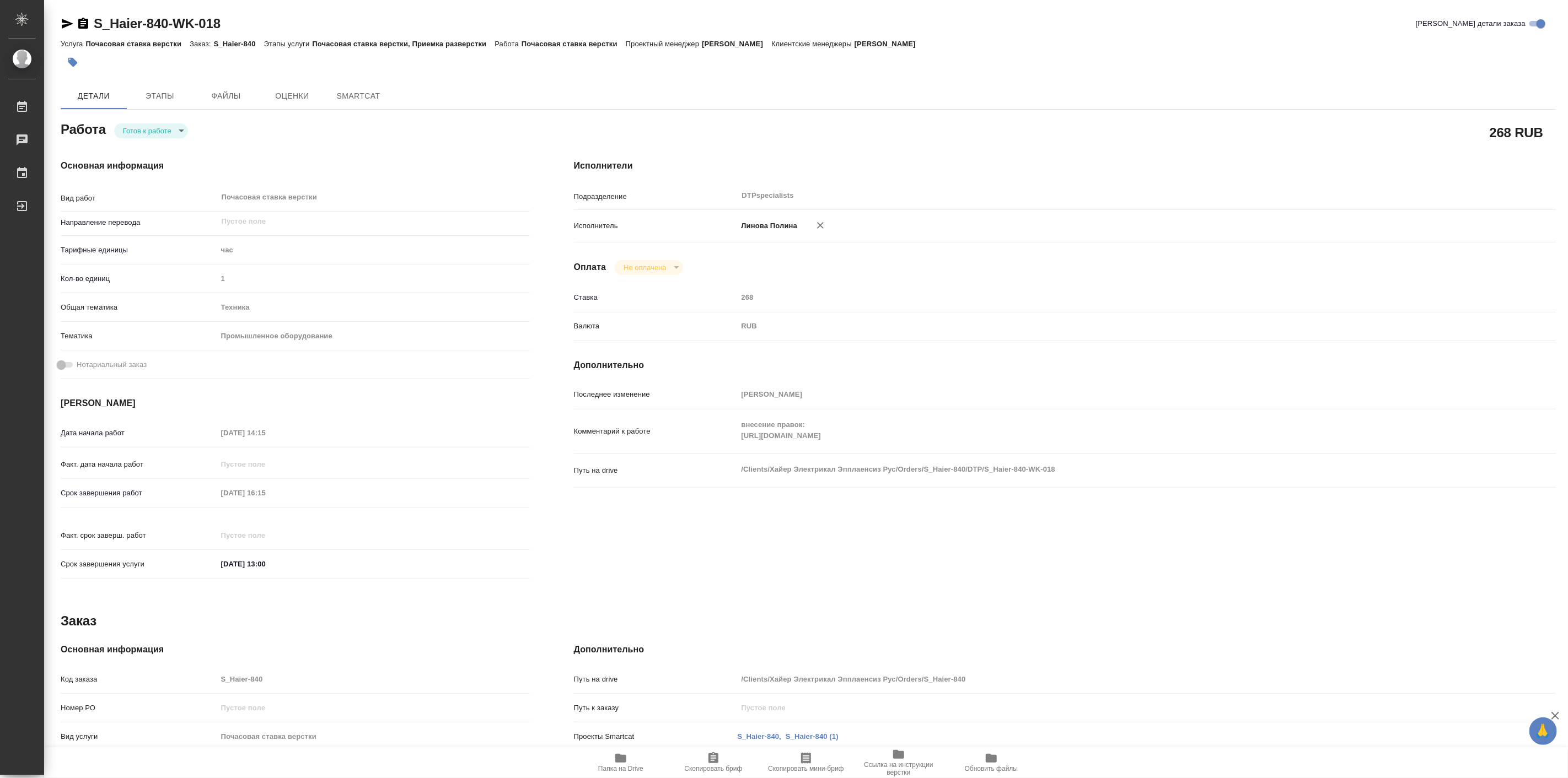
type textarea "x"
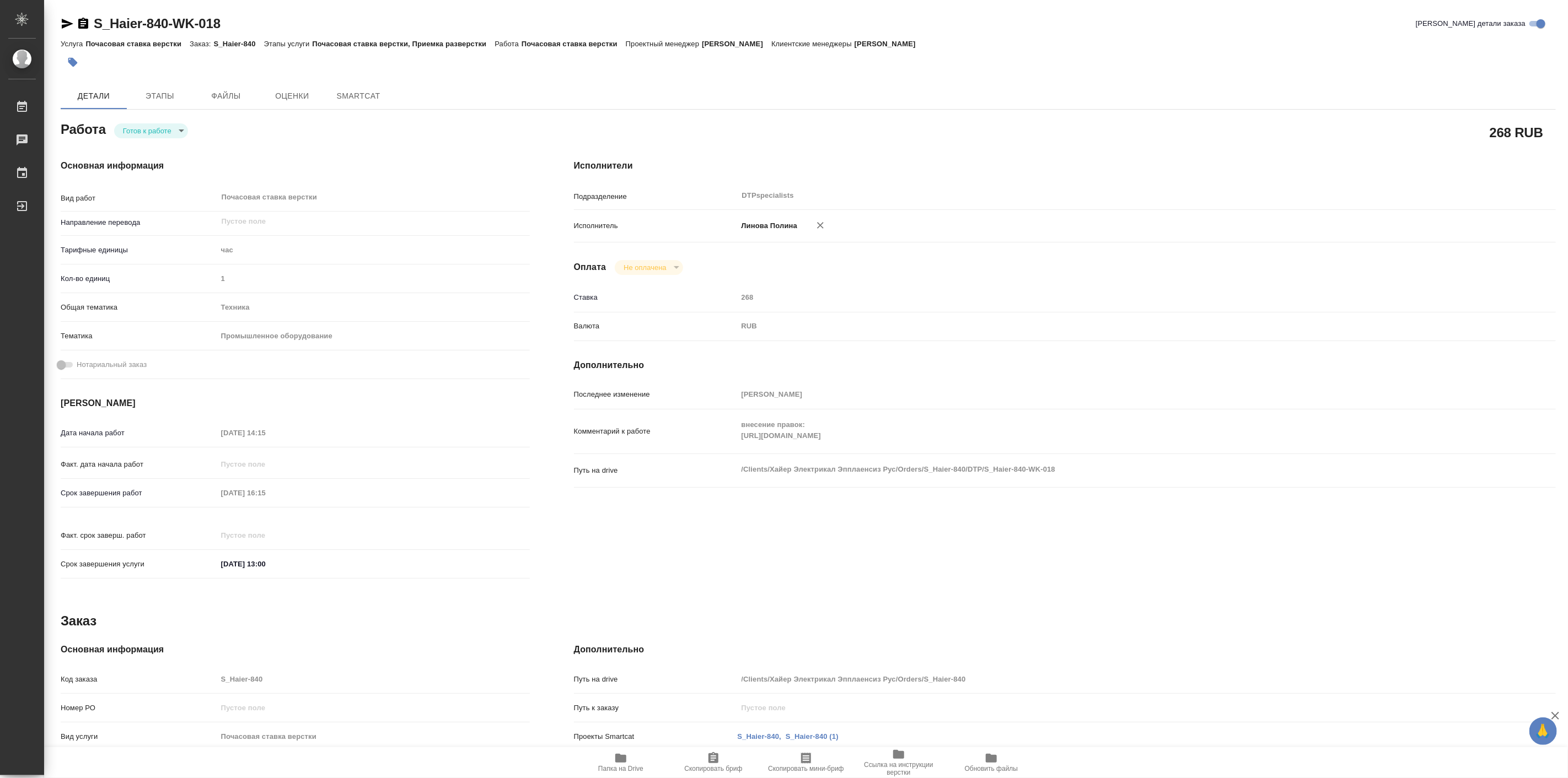
type textarea "x"
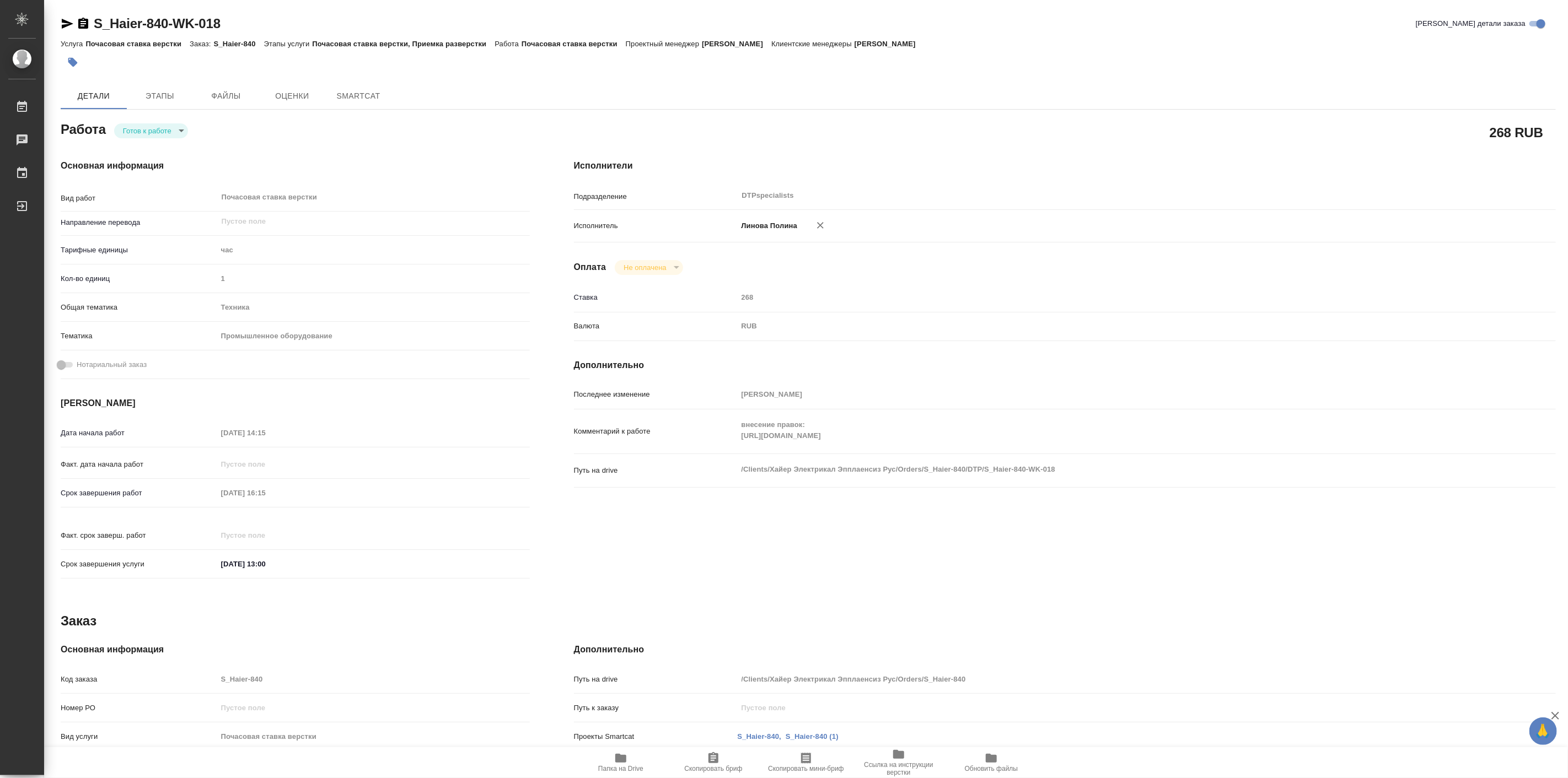
type textarea "x"
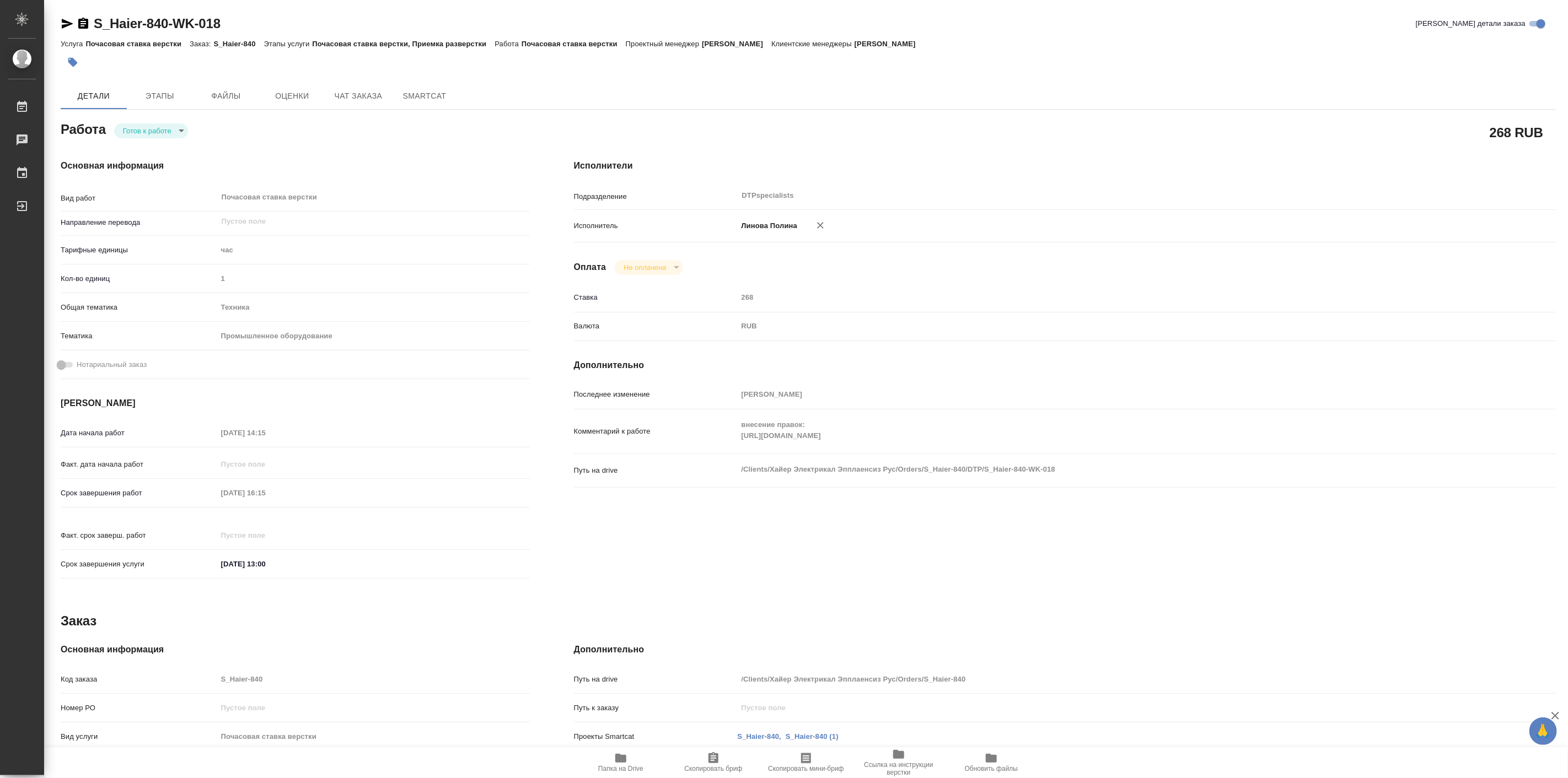
type textarea "x"
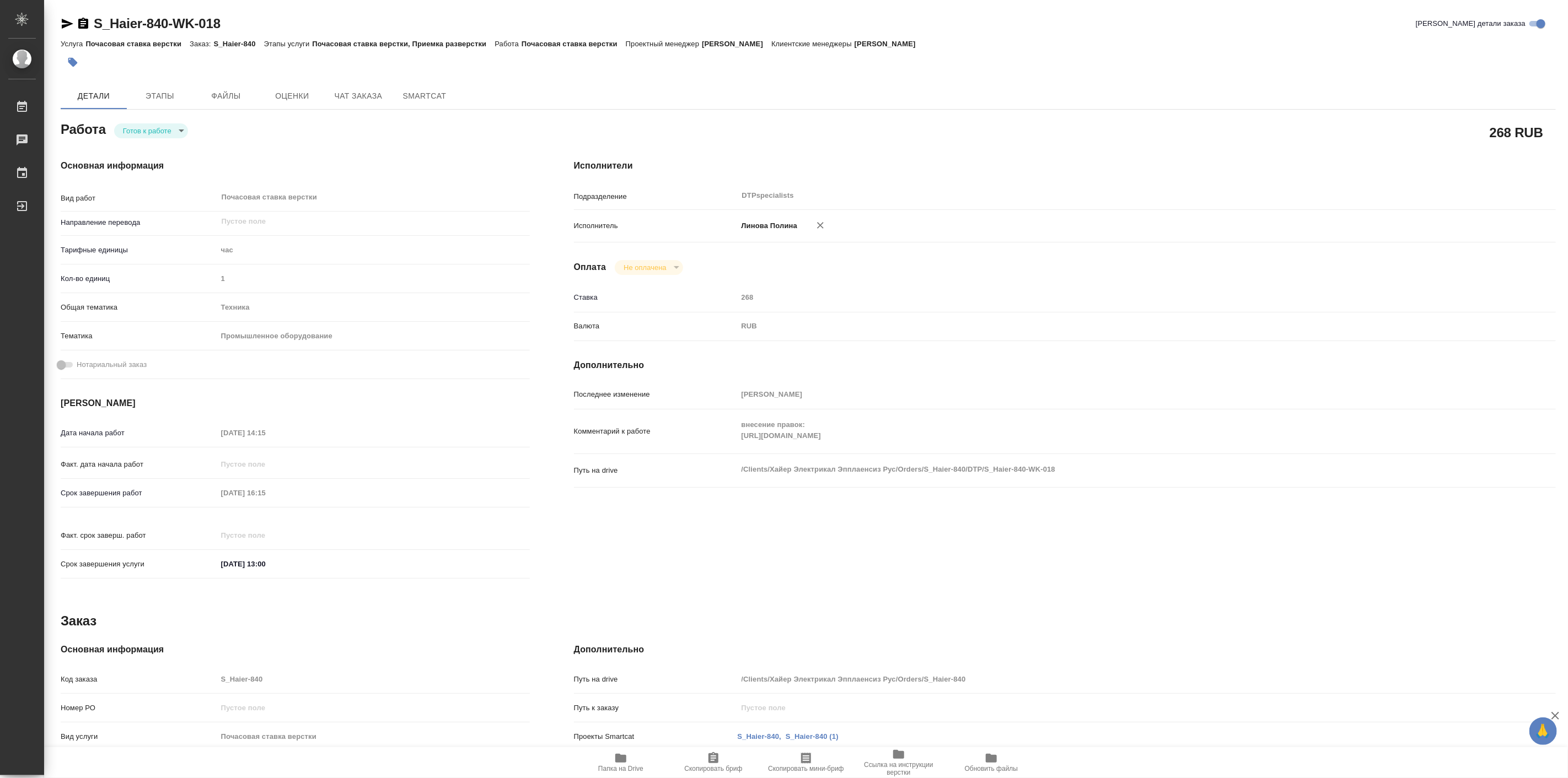
type textarea "x"
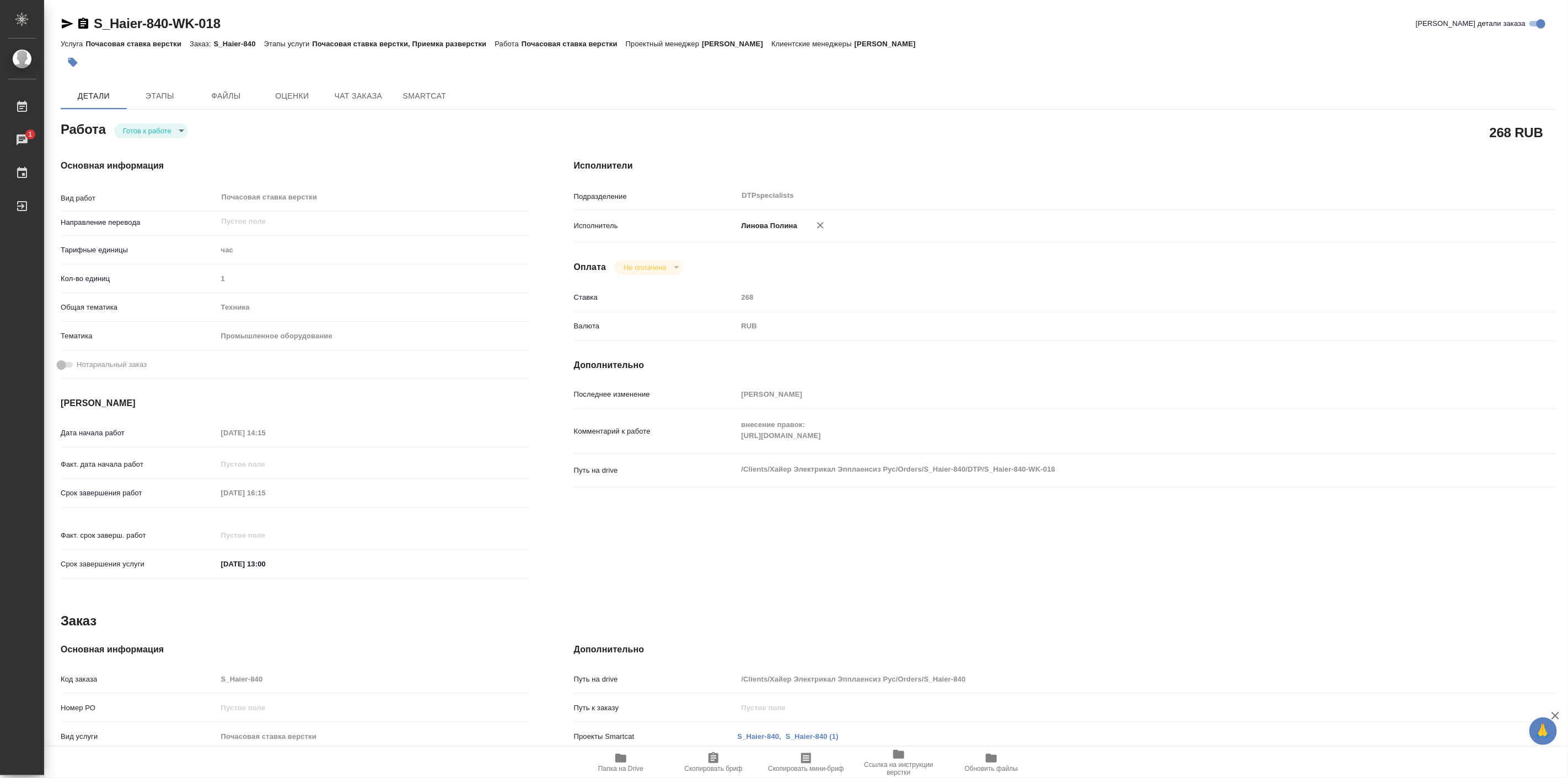
click at [68, 19] on icon "button" at bounding box center [67, 23] width 13 height 13
click at [864, 153] on div "Исполнители Подразделение DTPspecialists ​ Исполнитель Линова Полина Оплата Не …" at bounding box center [1064, 373] width 1026 height 471
click at [163, 94] on span "Этапы" at bounding box center [160, 96] width 53 height 14
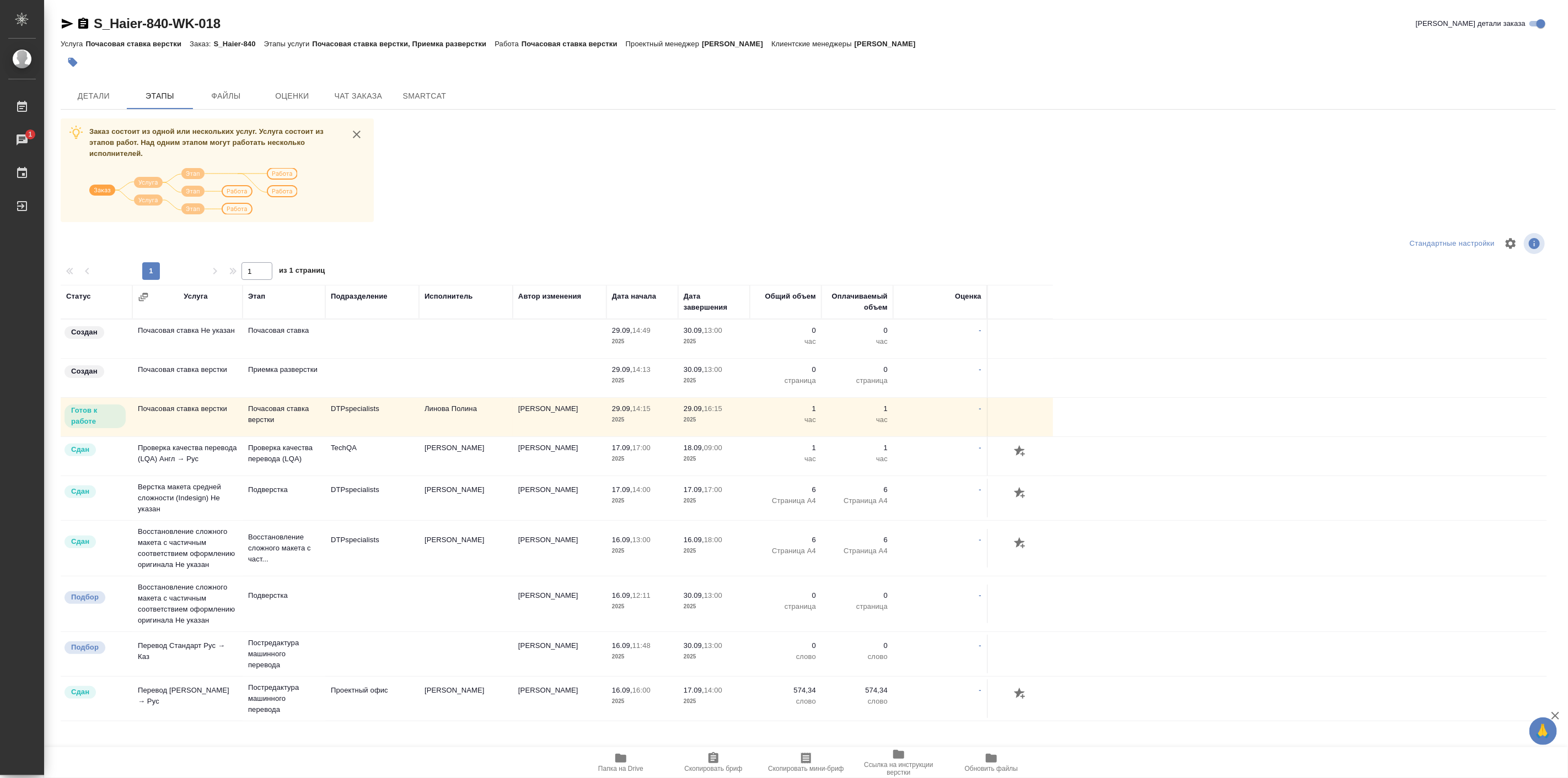
click at [939, 173] on div "Заказ состоит из одной или нескольких услуг. Услуга состоит из этапов работ. На…" at bounding box center [808, 477] width 1495 height 717
click at [90, 92] on span "Детали" at bounding box center [94, 96] width 53 height 14
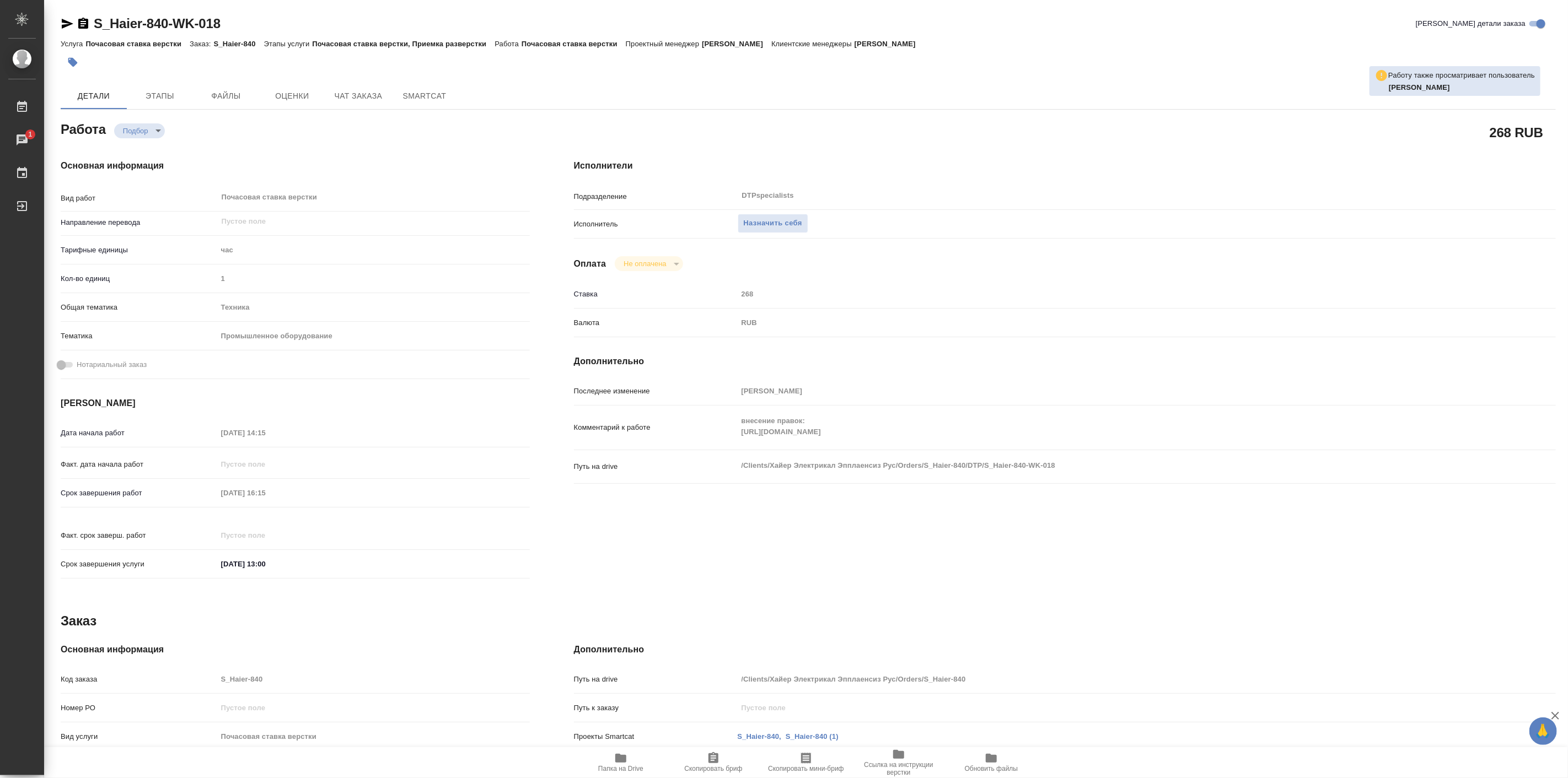
type textarea "x"
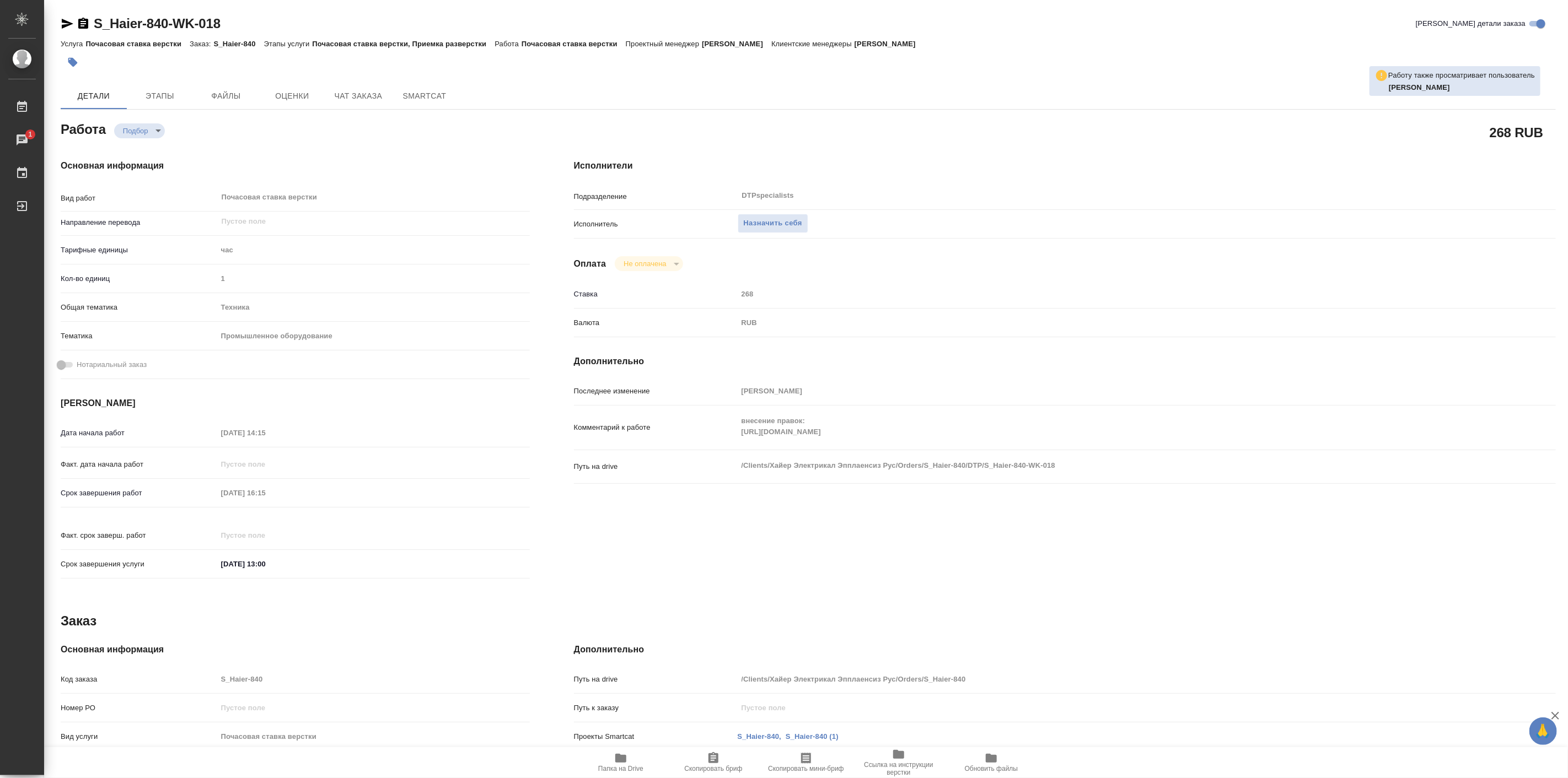
type textarea "x"
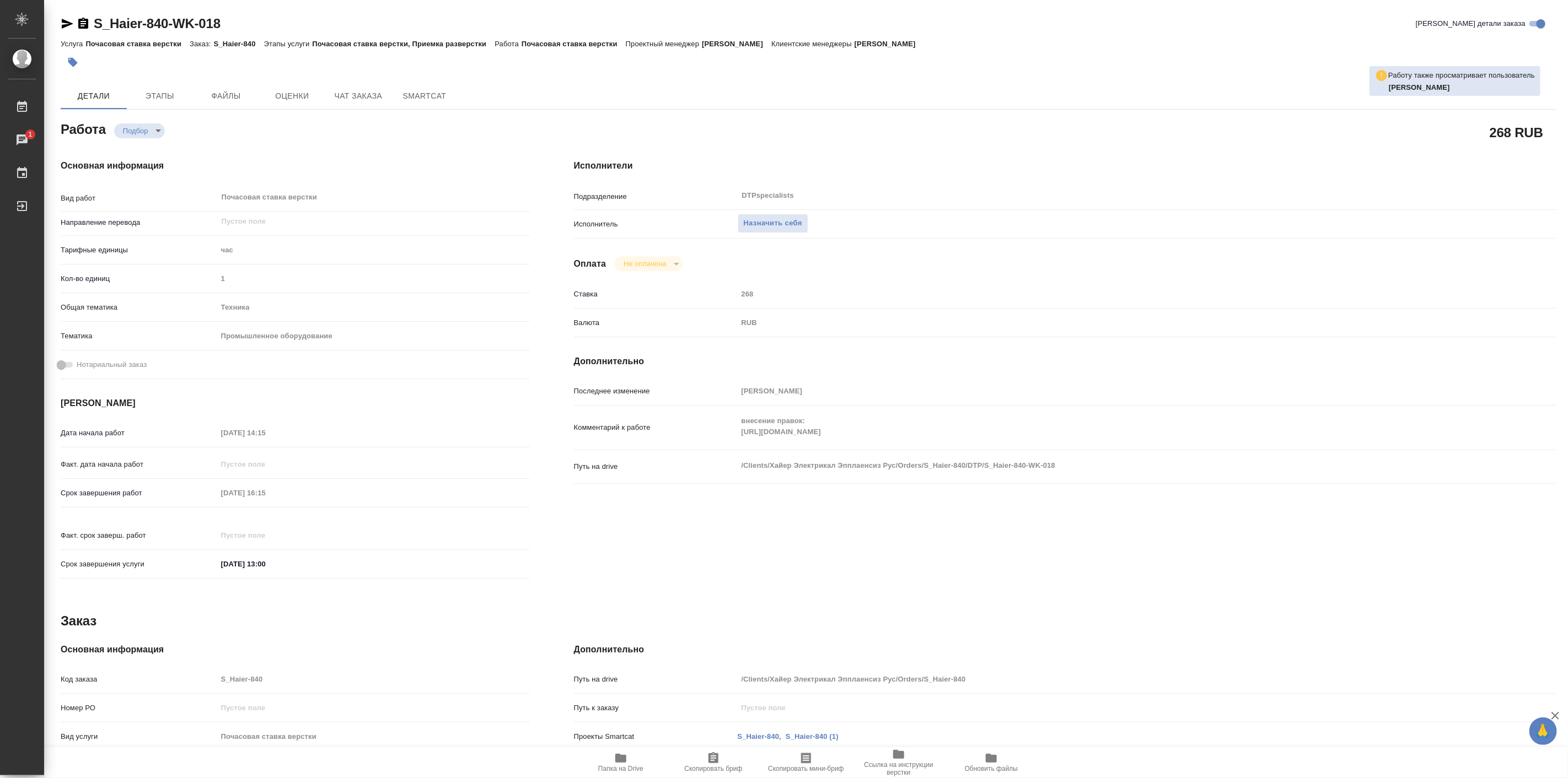
type textarea "x"
